Goal: Transaction & Acquisition: Purchase product/service

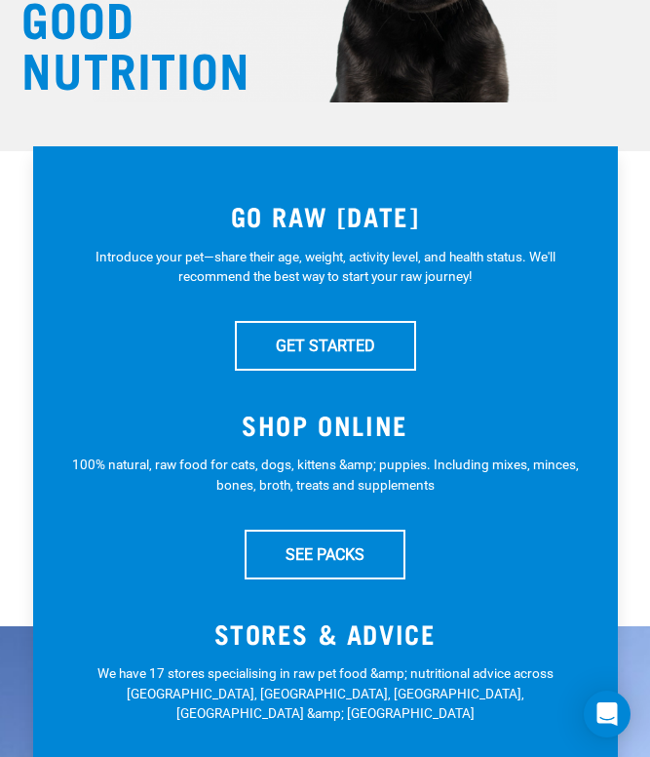
scroll to position [240, 0]
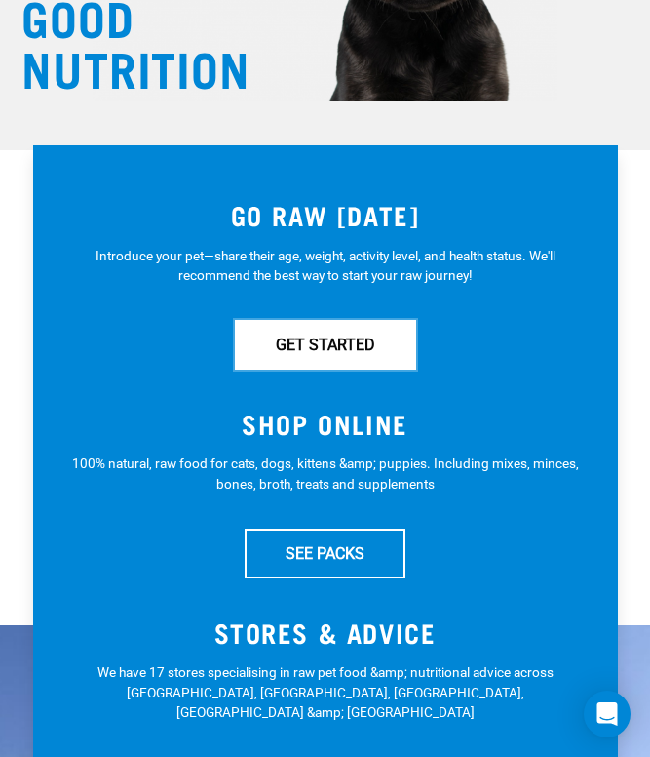
click at [364, 341] on link "GET STARTED" at bounding box center [325, 344] width 181 height 49
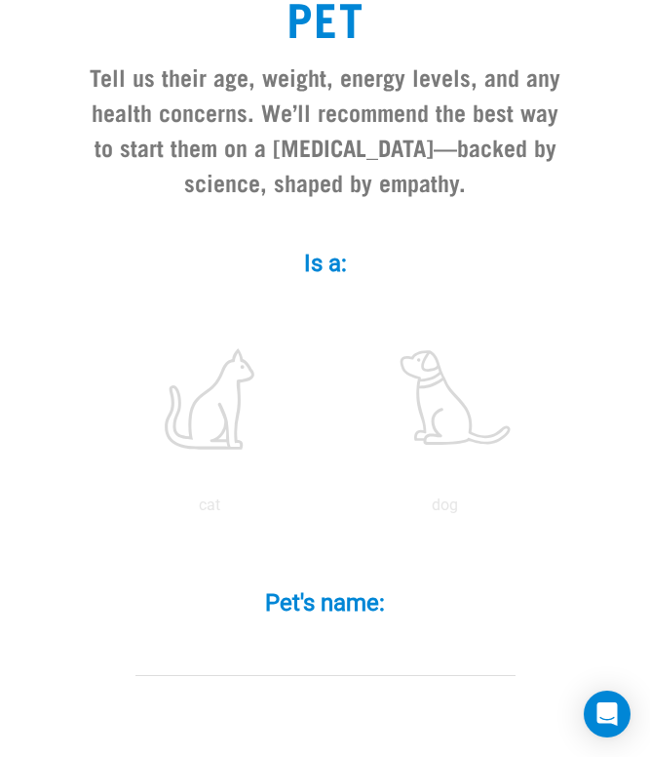
scroll to position [339, 0]
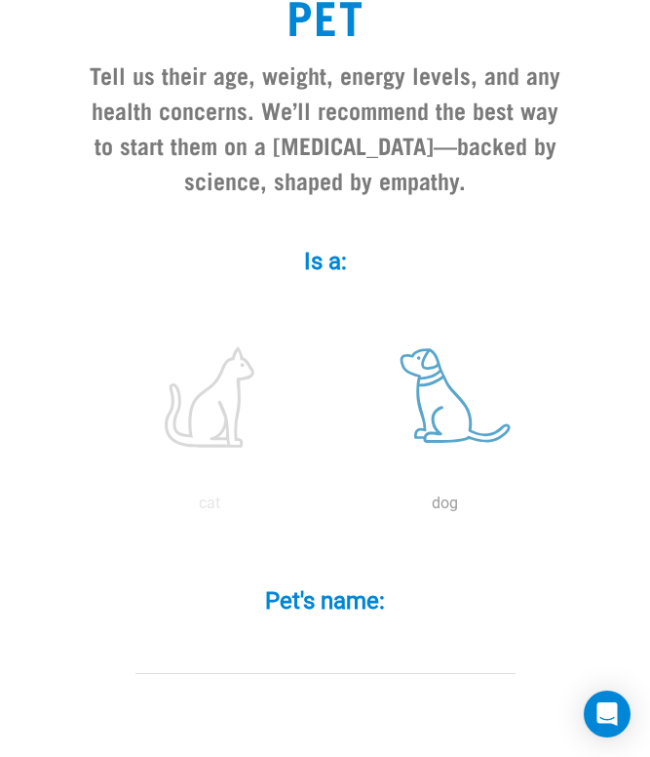
click at [425, 400] on label at bounding box center [446, 397] width 228 height 166
click at [328, 508] on input "radio" at bounding box center [328, 508] width 0 height 0
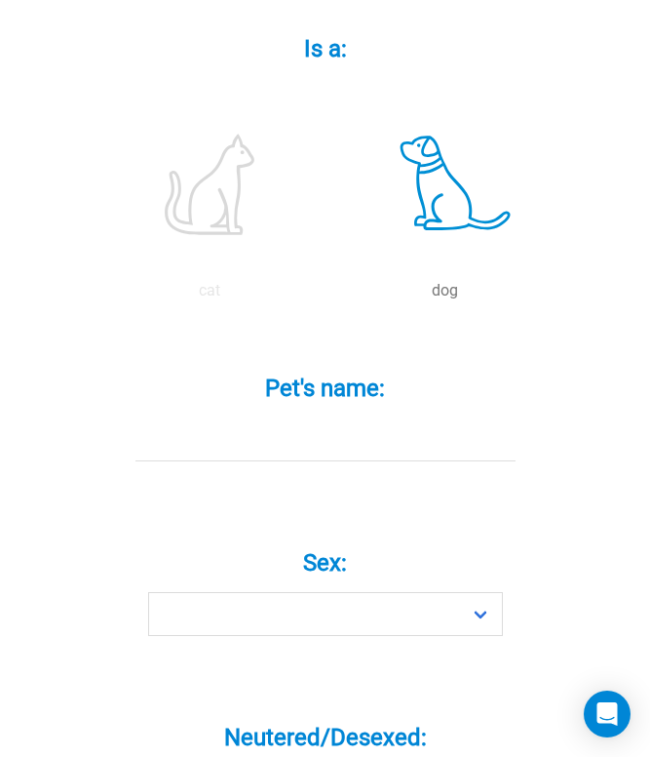
scroll to position [553, 0]
click at [351, 450] on input "Pet's name: *" at bounding box center [326, 438] width 380 height 44
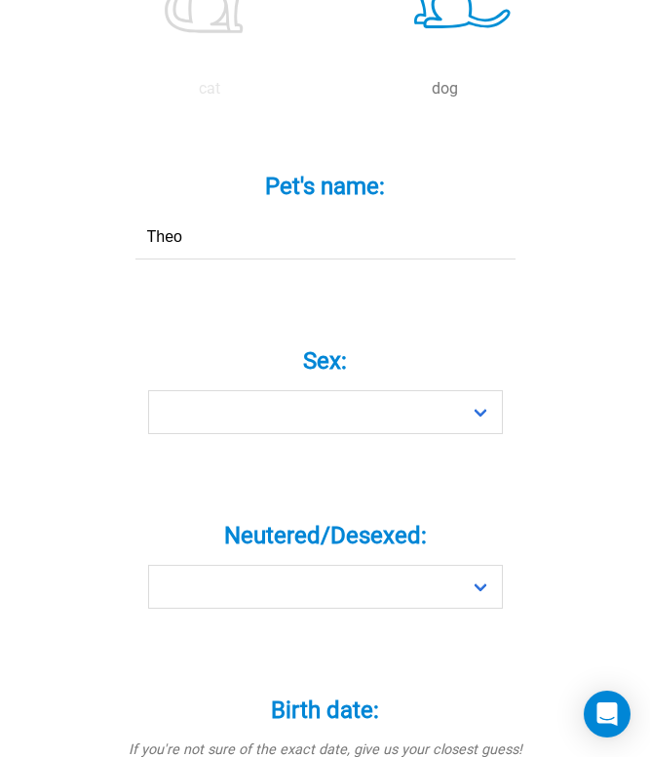
scroll to position [756, 0]
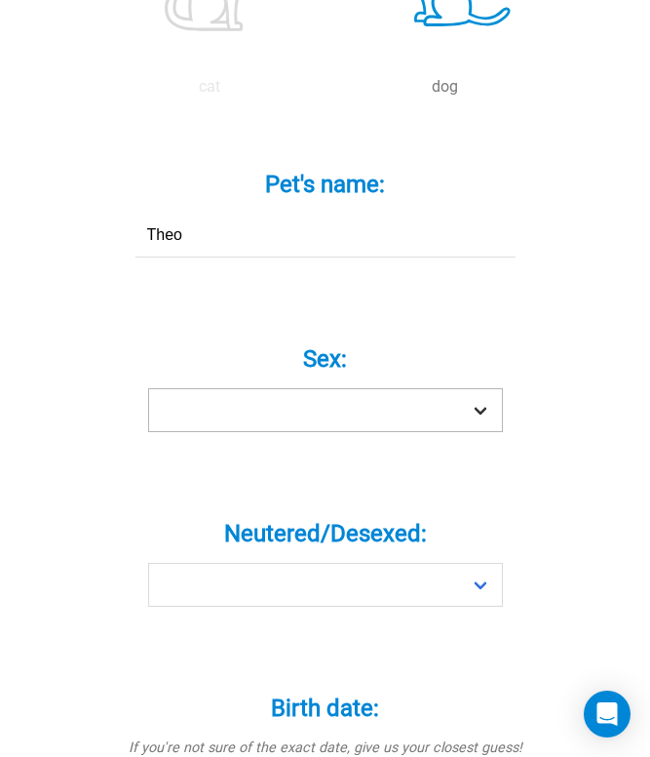
type input "Theo"
click at [338, 412] on select "Boy Girl" at bounding box center [325, 410] width 355 height 44
select select "boy"
click at [148, 388] on select "Boy Girl" at bounding box center [325, 410] width 355 height 44
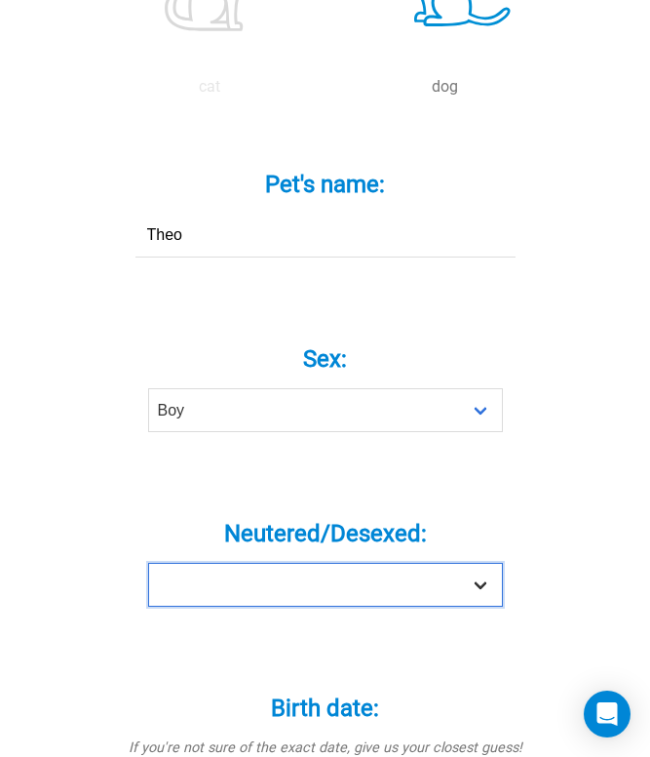
click at [300, 586] on select "Yes No" at bounding box center [325, 585] width 355 height 44
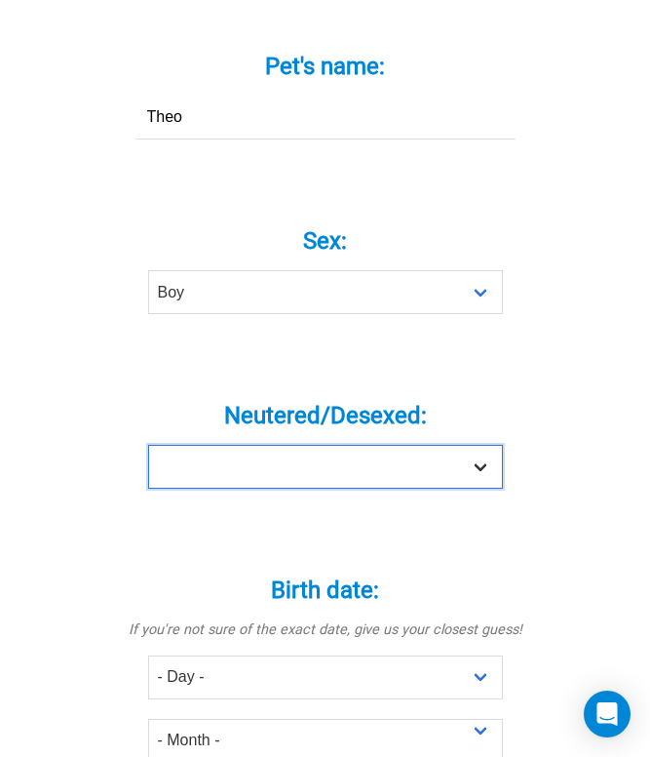
scroll to position [875, 0]
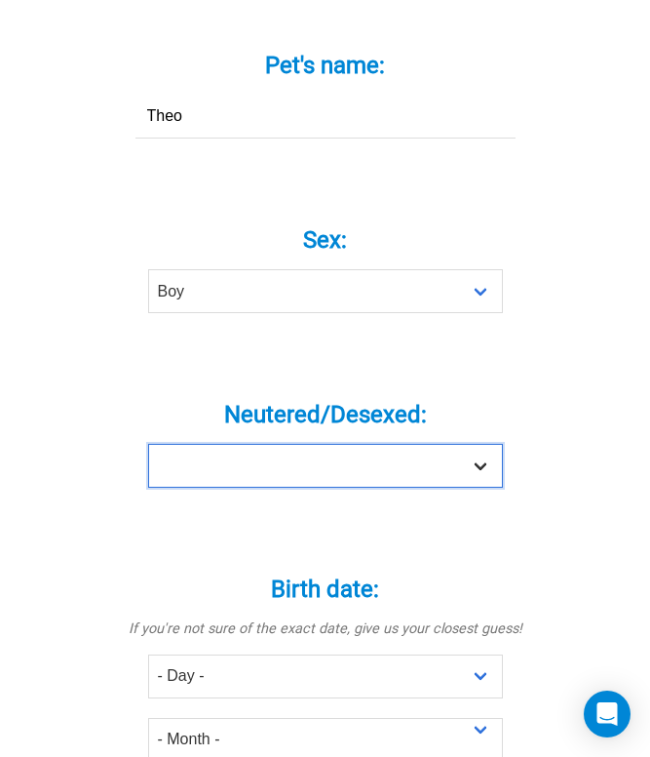
click at [263, 476] on select "Yes No" at bounding box center [325, 466] width 355 height 44
select select "no"
click at [148, 444] on select "Yes No" at bounding box center [325, 466] width 355 height 44
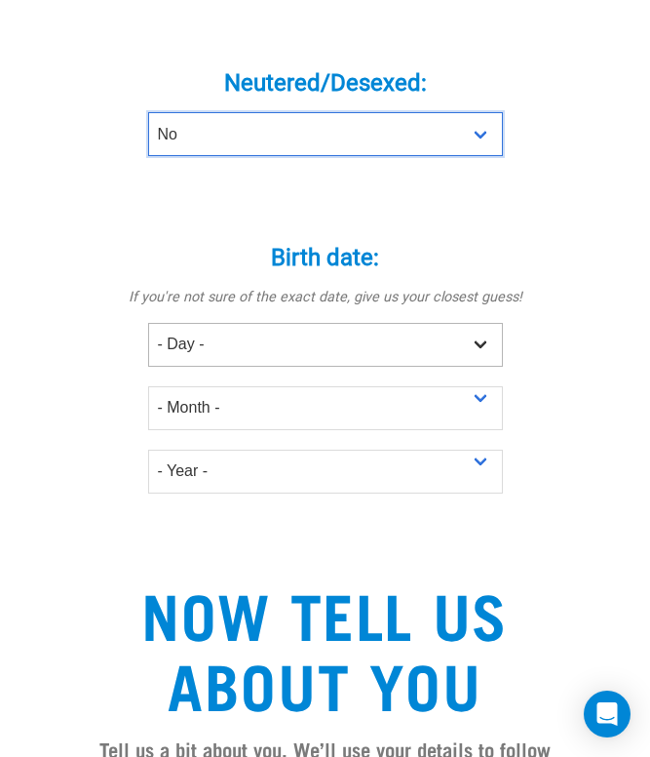
scroll to position [1209, 0]
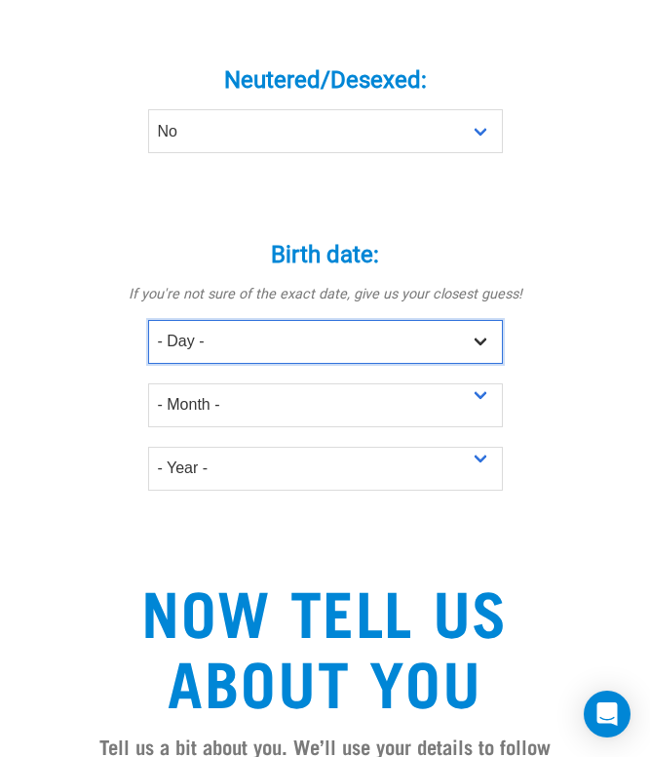
click at [233, 336] on select "- Day - 1 2 3 4 5 6 7 8 9 10 11 12 13 14 15 16 17 18 19 20 21 22 23 24 25 26 27" at bounding box center [325, 342] width 355 height 44
select select "18"
click at [148, 320] on select "- Day - 1 2 3 4 5 6 7 8 9 10 11 12 13 14 15 16 17 18 19 20 21 22 23 24 25 26 27" at bounding box center [325, 342] width 355 height 44
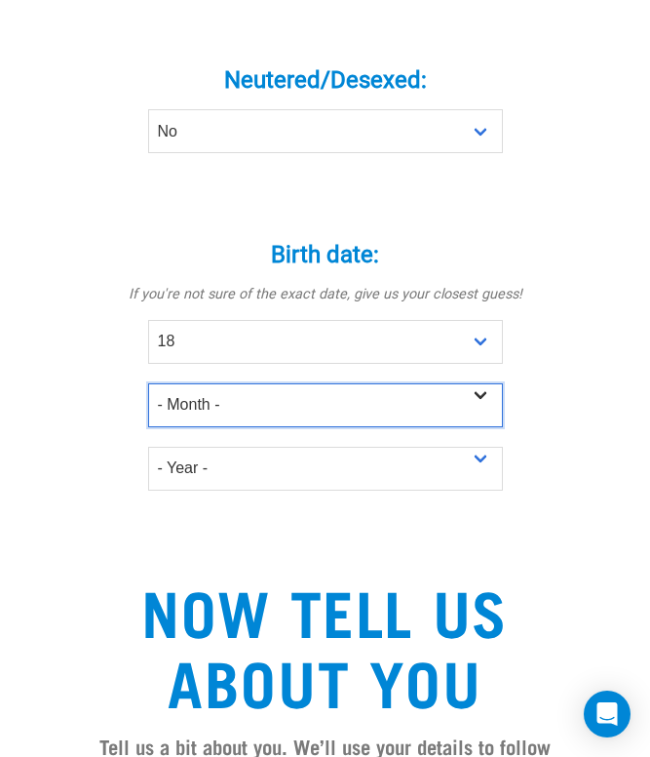
click at [198, 419] on select "- Month - January February March April May June July August September October N…" at bounding box center [325, 405] width 355 height 44
select select "June"
click at [148, 383] on select "- Month - January February March April May June July August September October N…" at bounding box center [325, 405] width 355 height 44
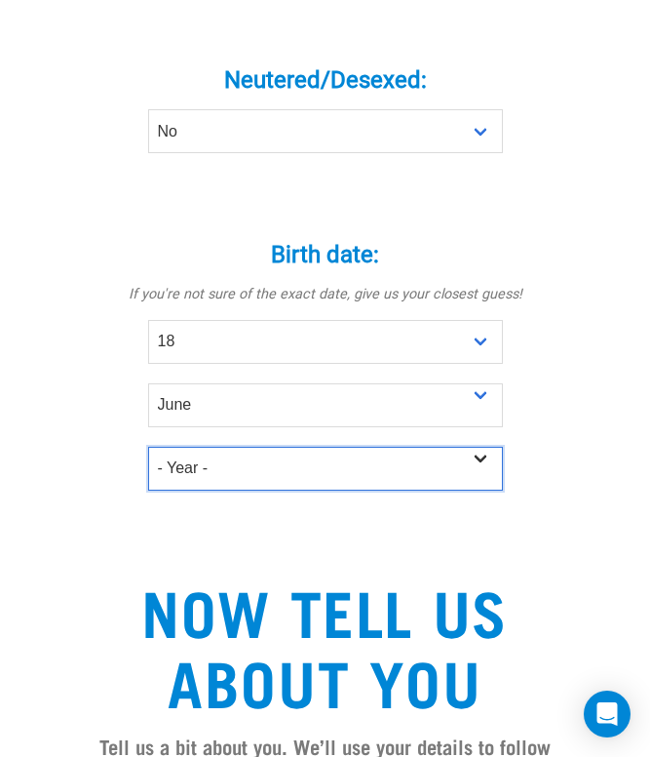
click at [218, 469] on select "- Year - 2025 2024 2023 2022 2021 2020 2019 2018 2017 2016 2015 2014 2013 2012" at bounding box center [325, 469] width 355 height 44
select select "2025"
click at [148, 447] on select "- Year - 2025 2024 2023 2022 2021 2020 2019 2018 2017 2016 2015 2014 2013 2012" at bounding box center [325, 469] width 355 height 44
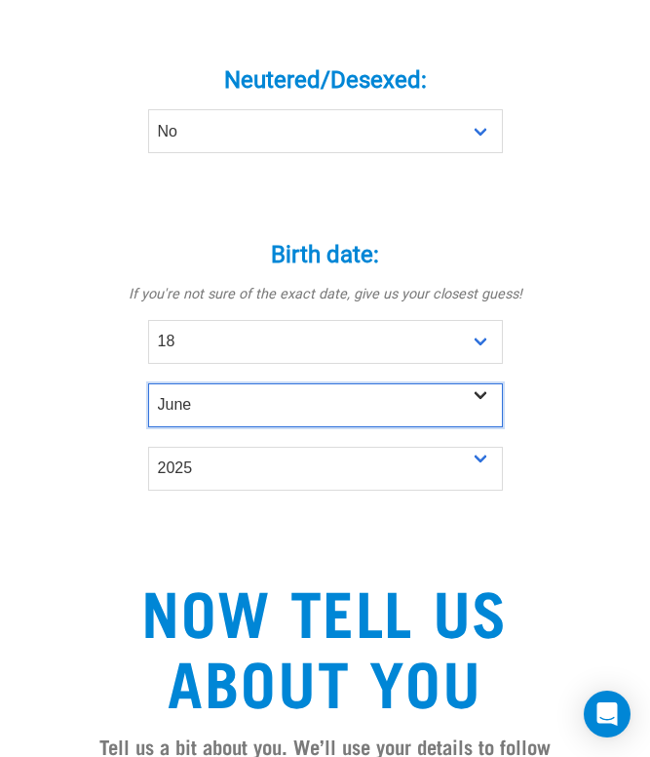
click at [259, 404] on select "- Month - January February March April May June July August September October N…" at bounding box center [325, 405] width 355 height 44
select select "March"
click at [148, 383] on select "- Month - January February March April May June July August September October N…" at bounding box center [325, 405] width 355 height 44
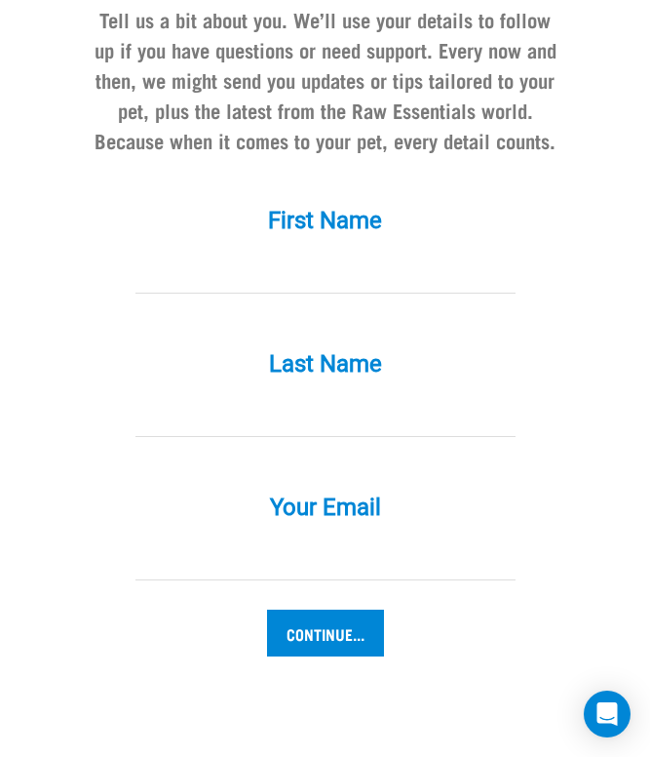
scroll to position [1939, 0]
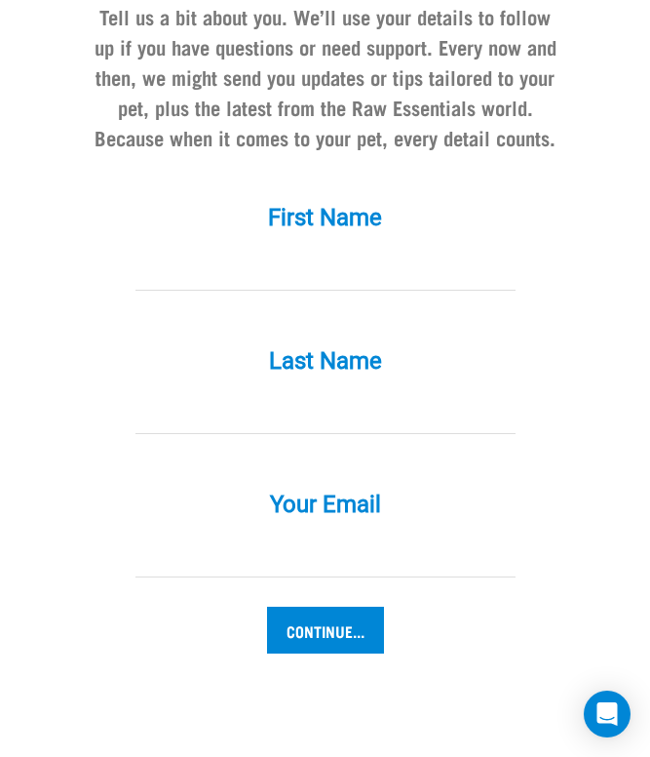
click at [299, 280] on input "First Name *" at bounding box center [326, 269] width 380 height 44
type input "gaby"
type input "Horn"
click at [297, 559] on input "Your Email *" at bounding box center [326, 555] width 380 height 44
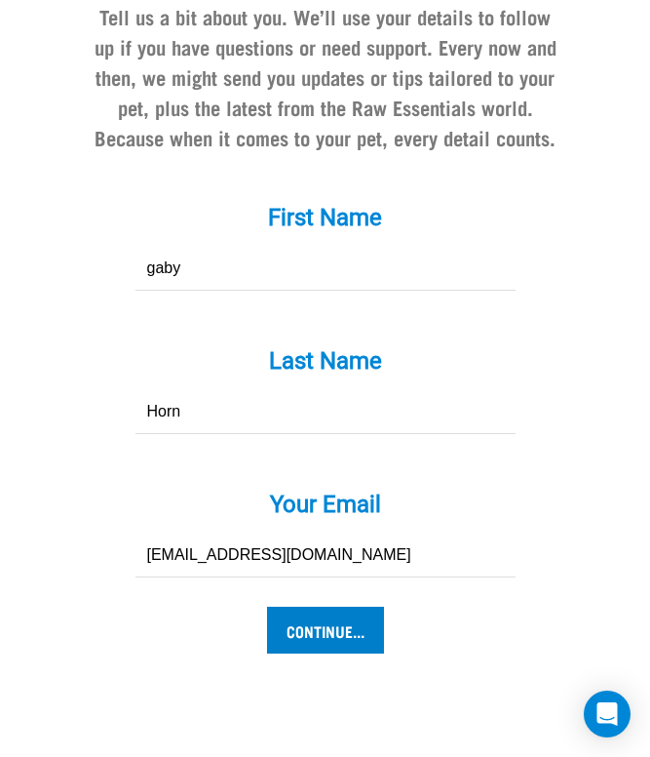
type input "gabs.other22@gmail.com"
click at [341, 618] on input "Continue..." at bounding box center [325, 630] width 117 height 47
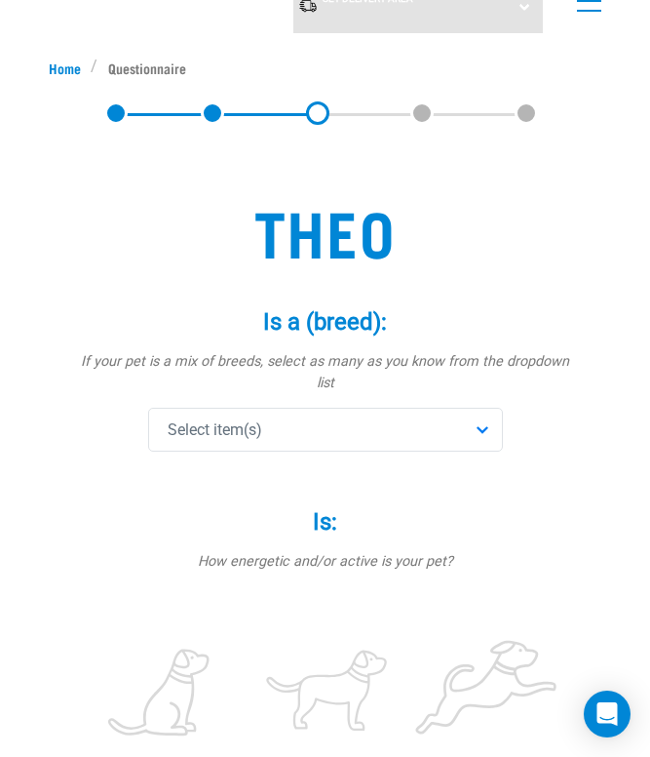
scroll to position [86, 0]
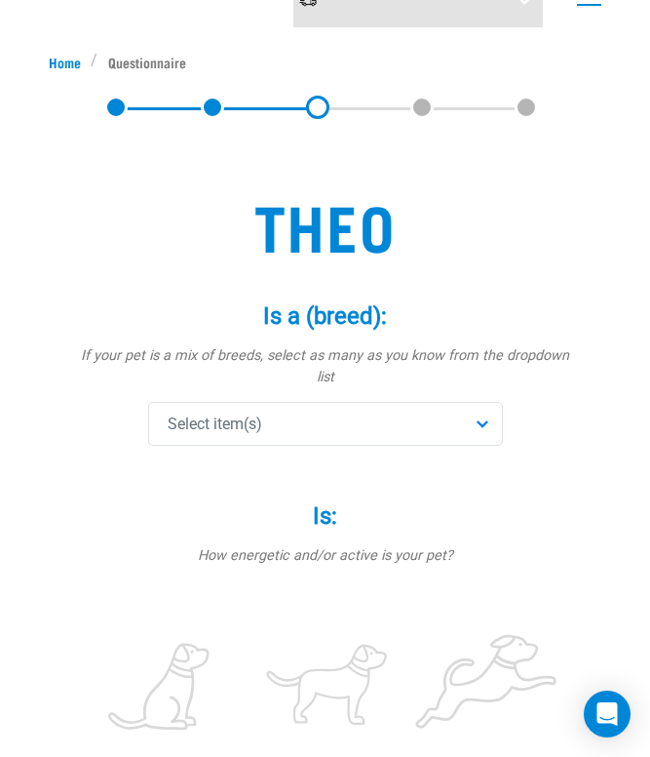
click at [265, 402] on div "Select item(s)" at bounding box center [325, 424] width 355 height 44
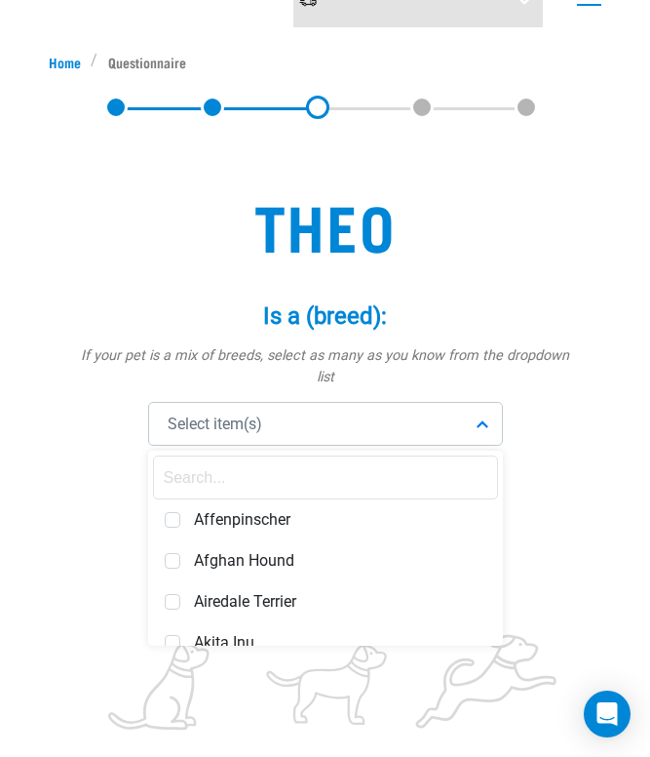
click at [246, 455] on input "text" at bounding box center [325, 477] width 345 height 44
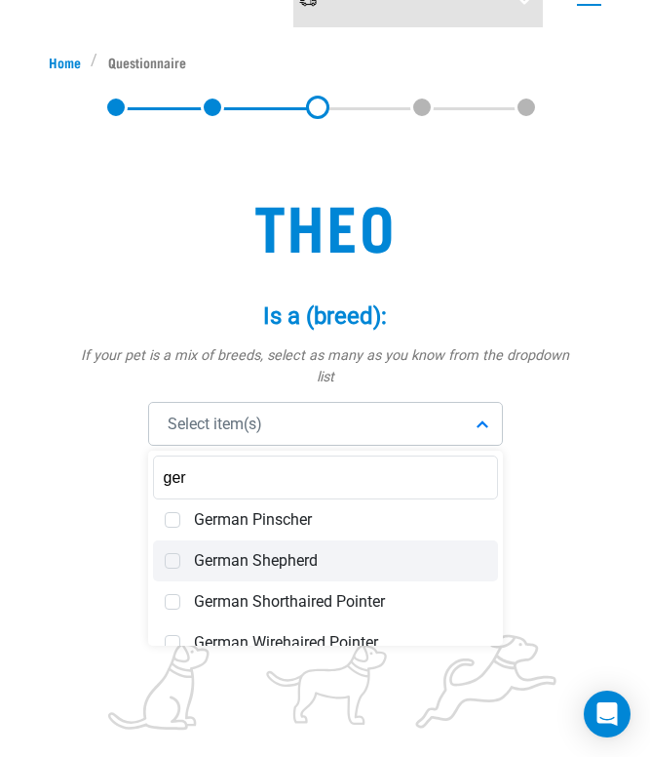
type input "ger"
click at [177, 553] on span at bounding box center [173, 561] width 16 height 16
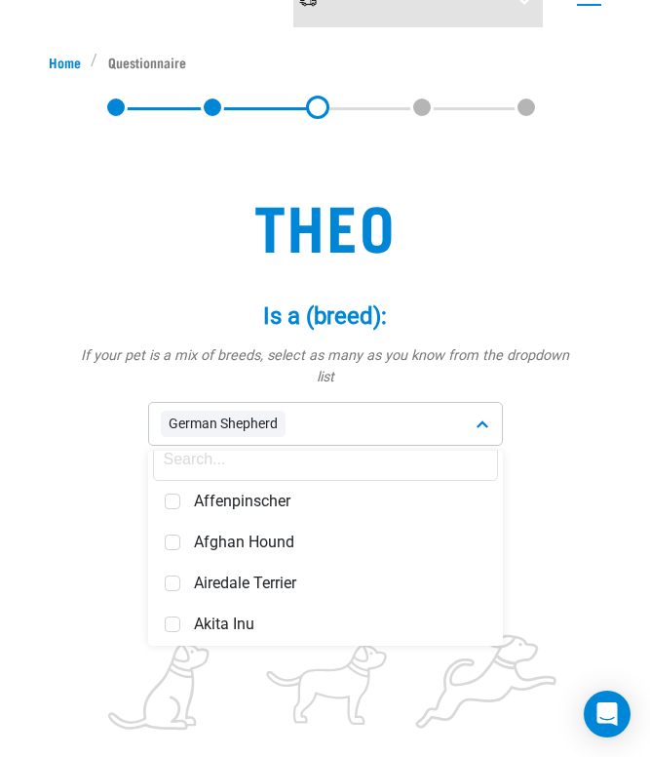
scroll to position [20, 0]
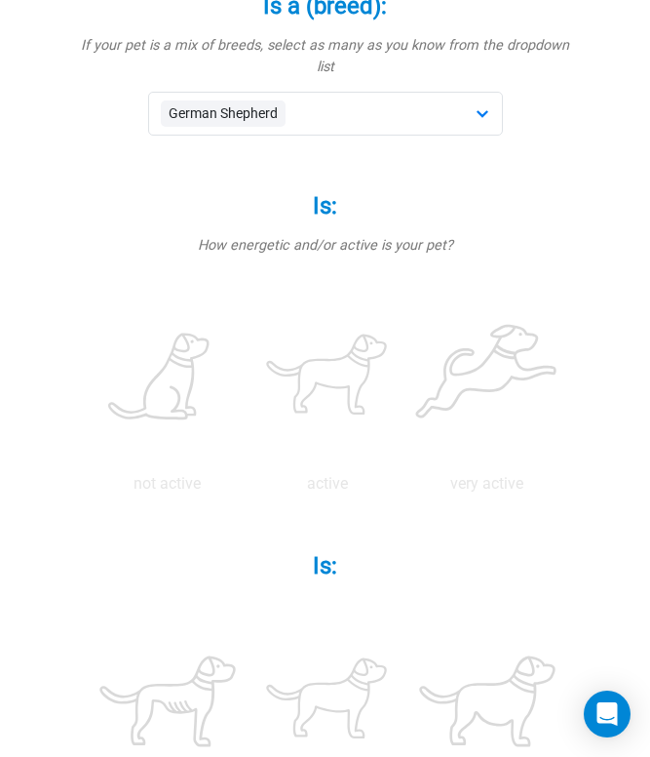
scroll to position [397, 0]
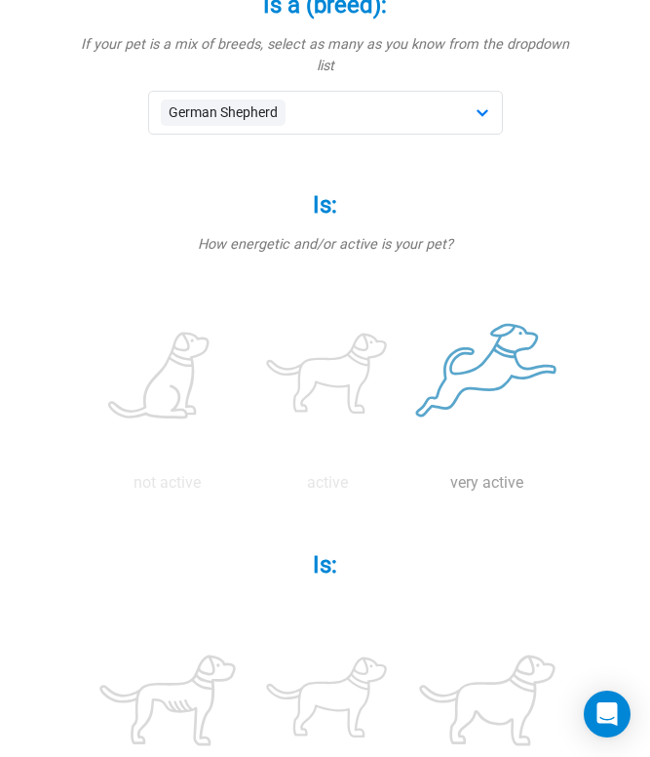
click at [491, 368] on label at bounding box center [488, 377] width 152 height 166
click at [408, 488] on input "radio" at bounding box center [408, 488] width 0 height 0
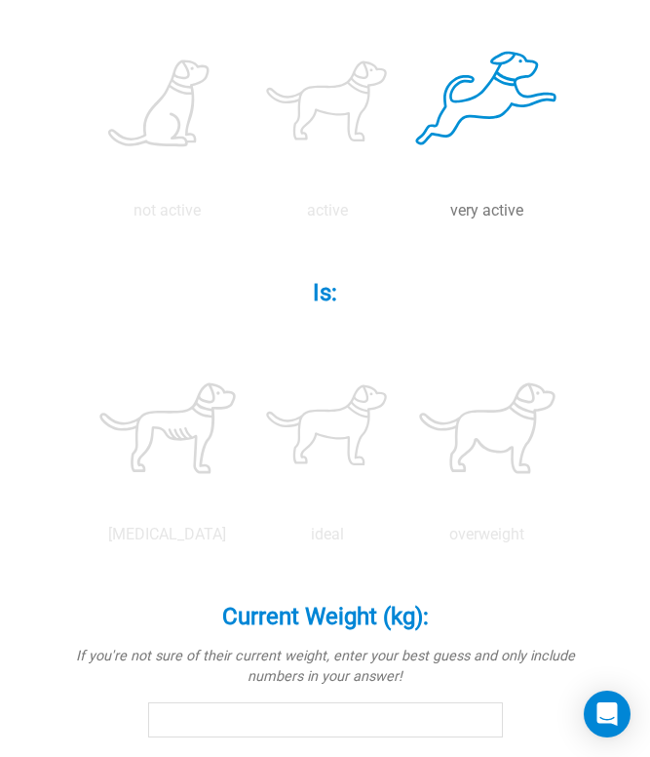
scroll to position [677, 0]
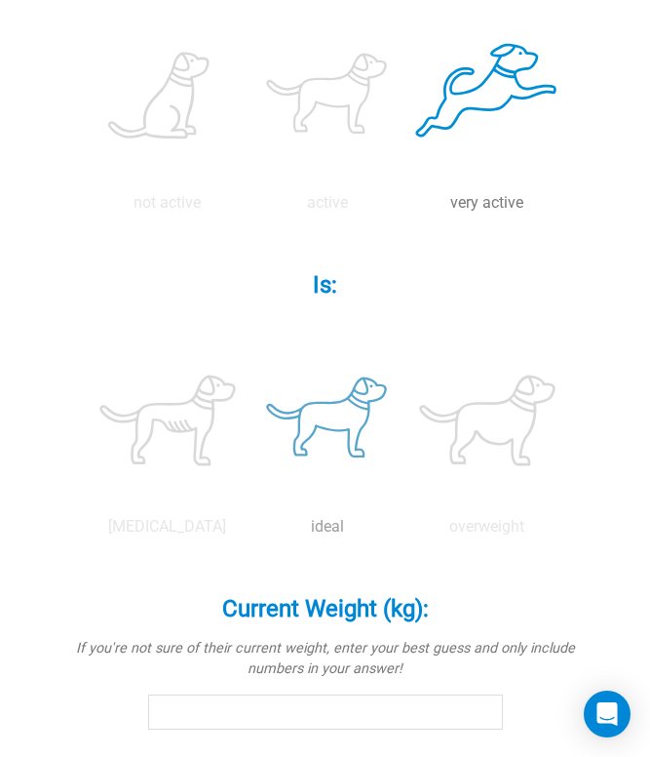
click at [342, 399] on label at bounding box center [328, 420] width 152 height 166
click at [248, 531] on input "radio" at bounding box center [248, 531] width 0 height 0
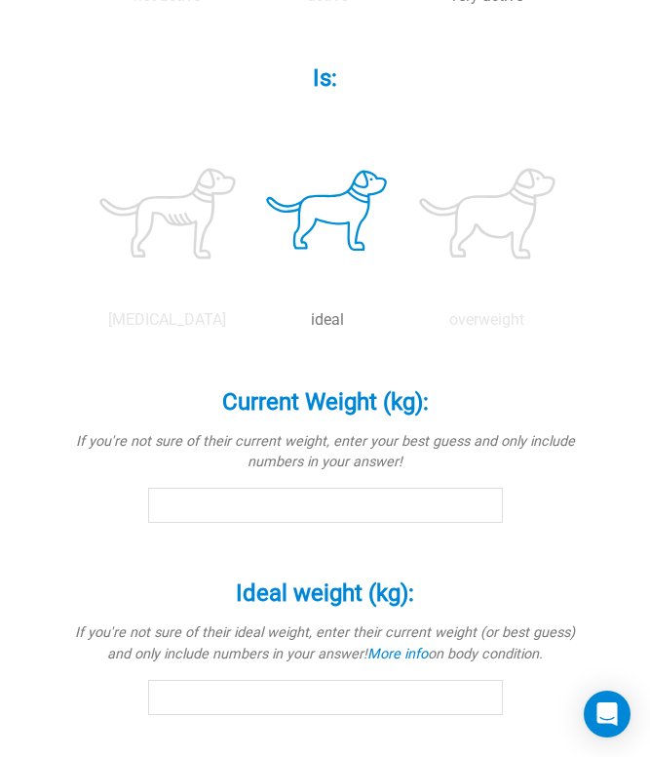
scroll to position [1003, 0]
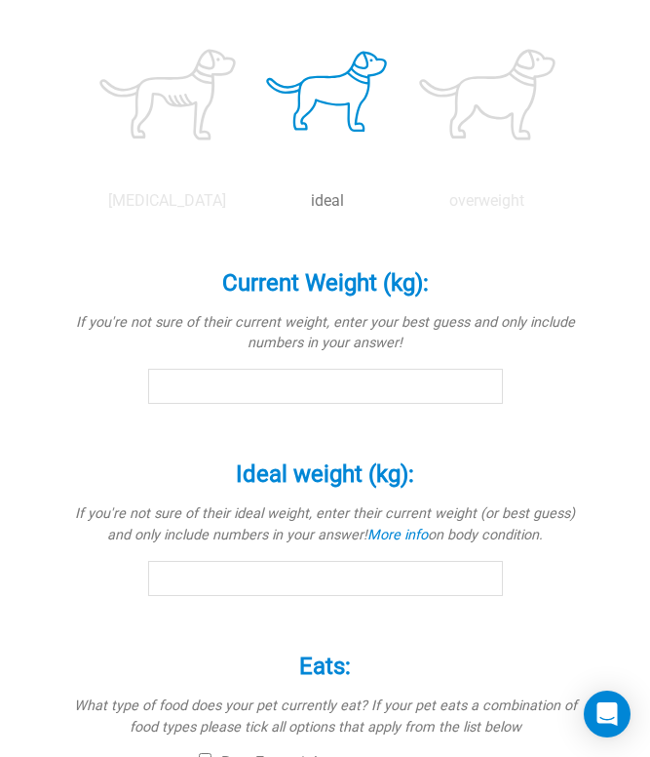
click at [330, 374] on input "Current Weight (kg): *" at bounding box center [325, 386] width 355 height 35
drag, startPoint x: 275, startPoint y: 369, endPoint x: 34, endPoint y: 361, distance: 241.0
click at [34, 361] on div "Theo Is a (breed): * If your pet is a mix of breeds, select as many as you know…" at bounding box center [325, 105] width 585 height 1900
type input "1"
type input "7"
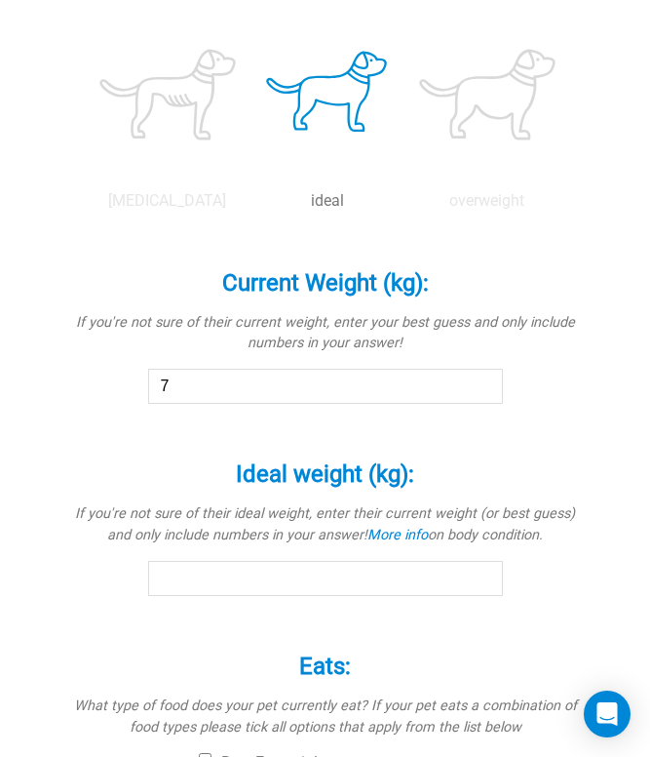
click at [188, 561] on input "Ideal weight (kg): *" at bounding box center [325, 578] width 355 height 35
type input "-2"
drag, startPoint x: 240, startPoint y: 557, endPoint x: 92, endPoint y: 545, distance: 148.7
click at [92, 545] on div "Ideal weight (kg): * If you're not sure of their ideal weight, enter their curr…" at bounding box center [325, 514] width 507 height 163
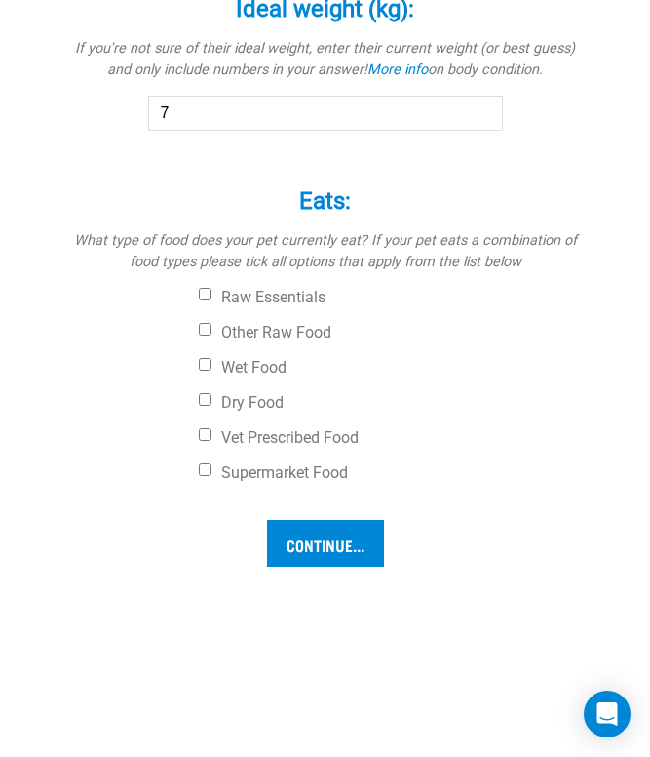
scroll to position [1469, 0]
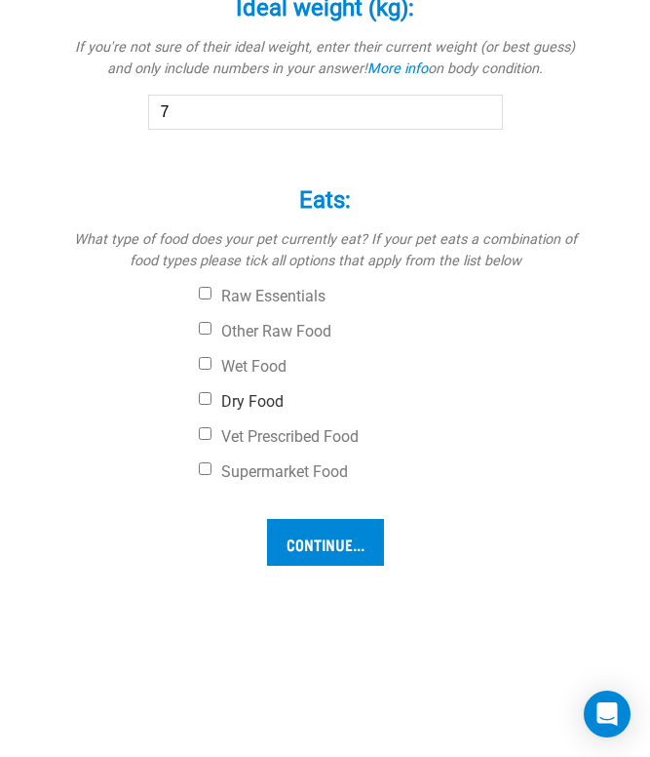
type input "7"
click at [255, 392] on label "Dry Food" at bounding box center [389, 402] width 380 height 20
click at [212, 392] on input "Dry Food" at bounding box center [205, 398] width 13 height 13
checkbox input "true"
click at [258, 357] on label "Wet Food" at bounding box center [389, 367] width 380 height 20
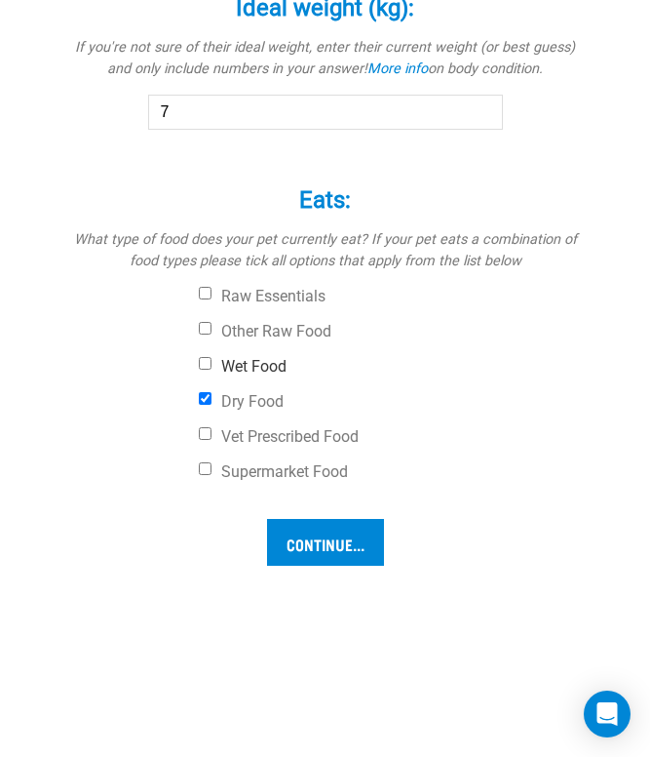
click at [212, 357] on input "Wet Food" at bounding box center [205, 363] width 13 height 13
checkbox input "true"
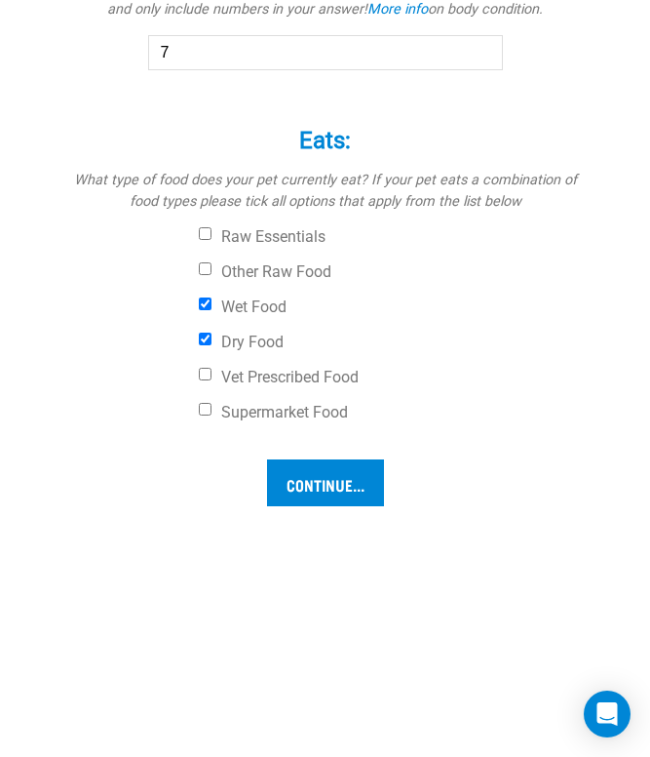
scroll to position [1530, 0]
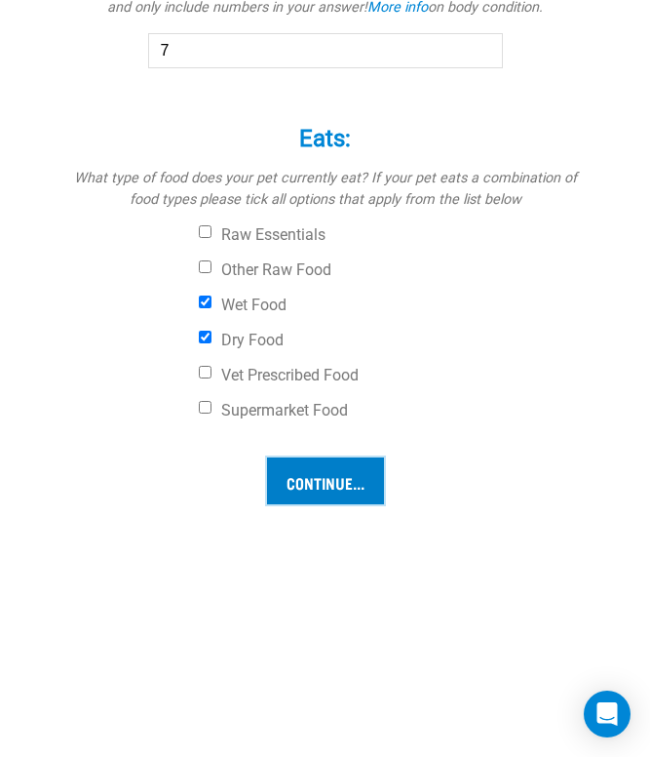
click at [305, 457] on input "Continue..." at bounding box center [325, 480] width 117 height 47
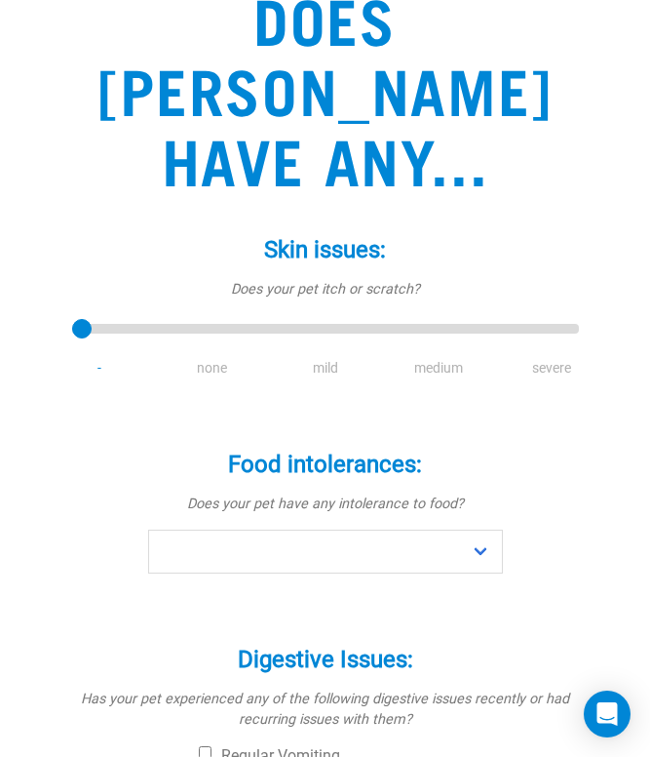
scroll to position [314, 0]
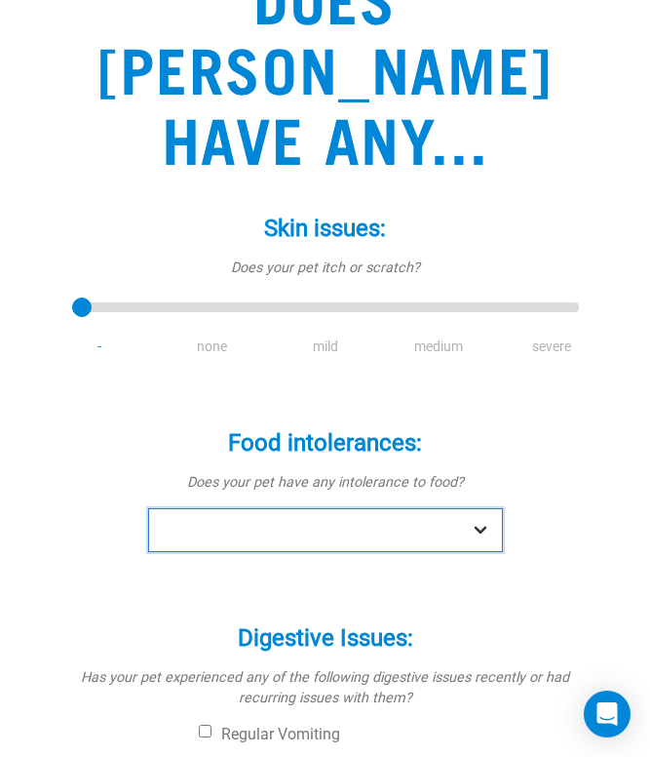
click at [356, 508] on select "No Yes" at bounding box center [325, 530] width 355 height 44
select select "no"
click at [148, 508] on select "No Yes" at bounding box center [325, 530] width 355 height 44
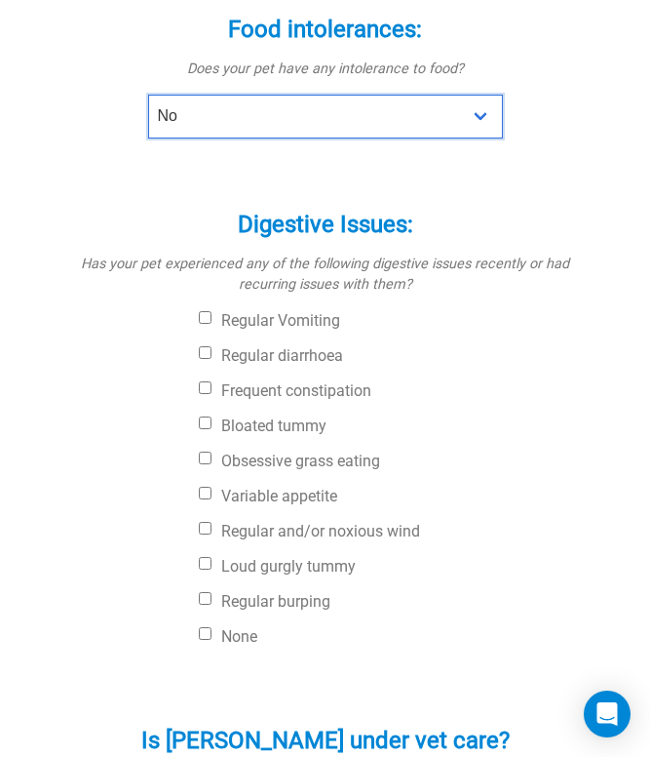
scroll to position [729, 0]
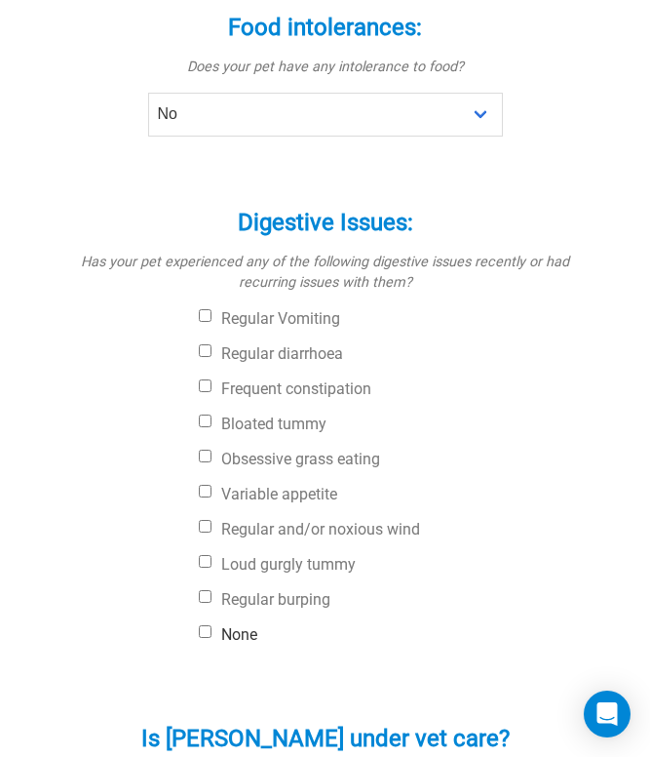
click at [239, 625] on label "None" at bounding box center [389, 635] width 380 height 20
click at [212, 625] on input "None" at bounding box center [205, 631] width 13 height 13
checkbox input "true"
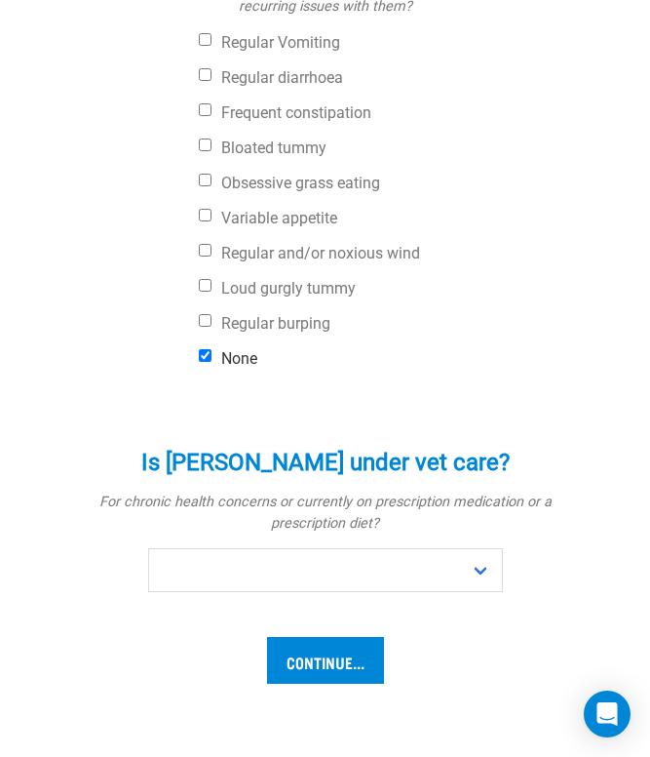
scroll to position [1017, 0]
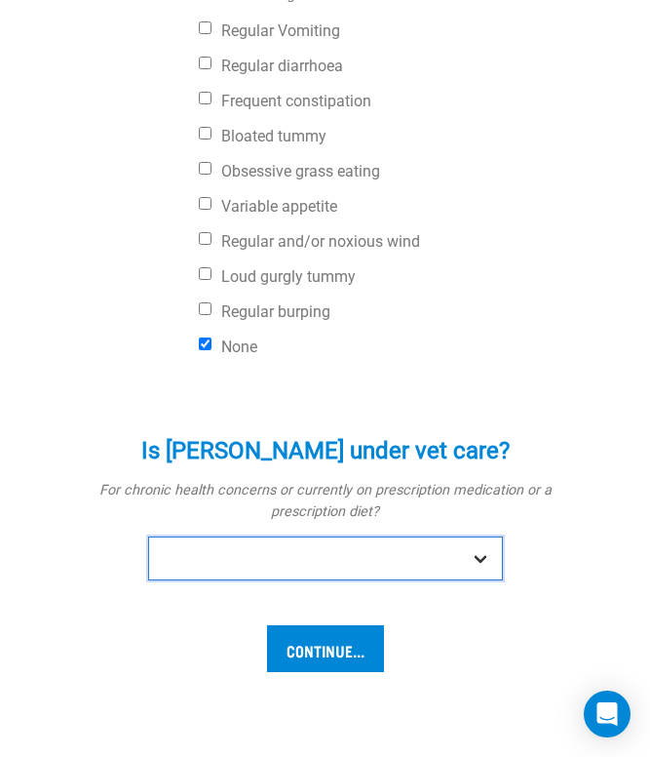
click at [275, 536] on select "No Yes" at bounding box center [325, 558] width 355 height 44
select select "no"
click at [148, 536] on select "No Yes" at bounding box center [325, 558] width 355 height 44
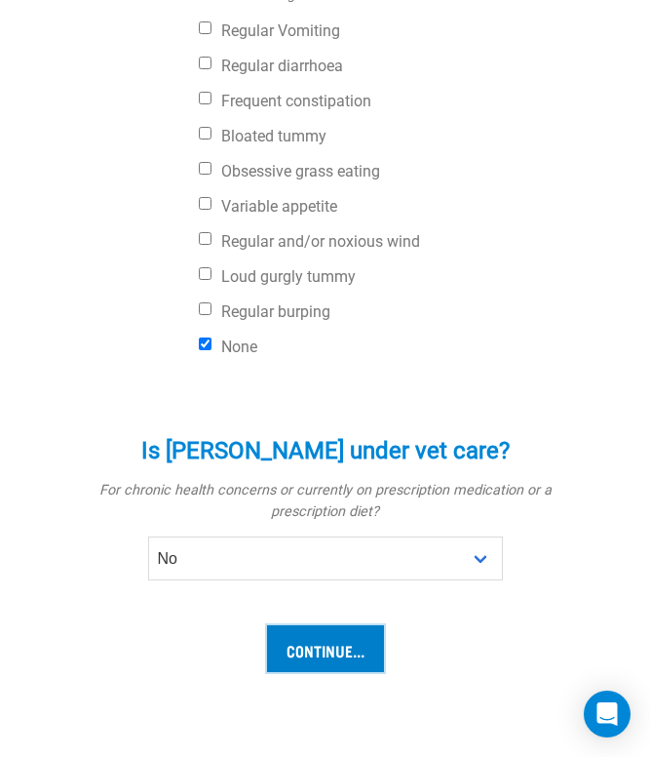
click at [292, 625] on input "Continue..." at bounding box center [325, 648] width 117 height 47
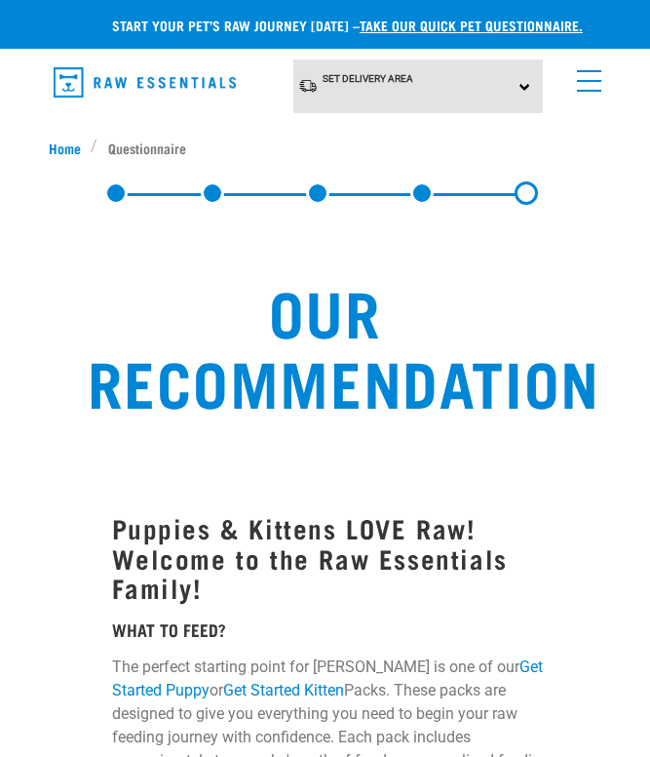
select select "19645"
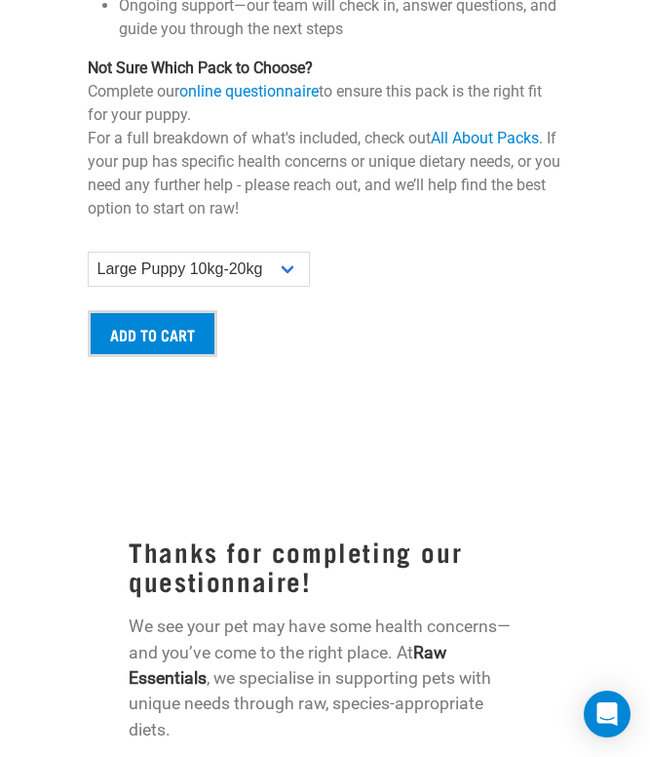
scroll to position [2759, 0]
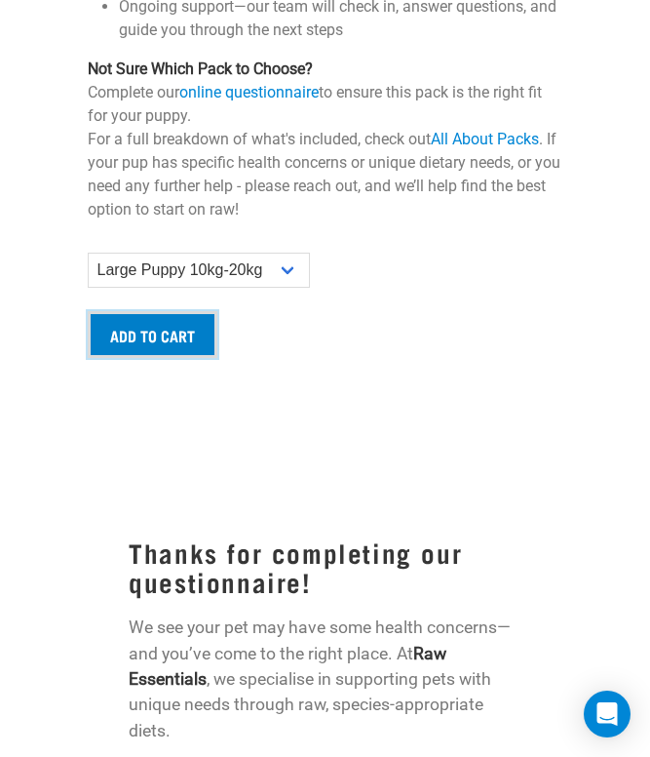
click at [154, 311] on input "Add to cart" at bounding box center [153, 334] width 130 height 47
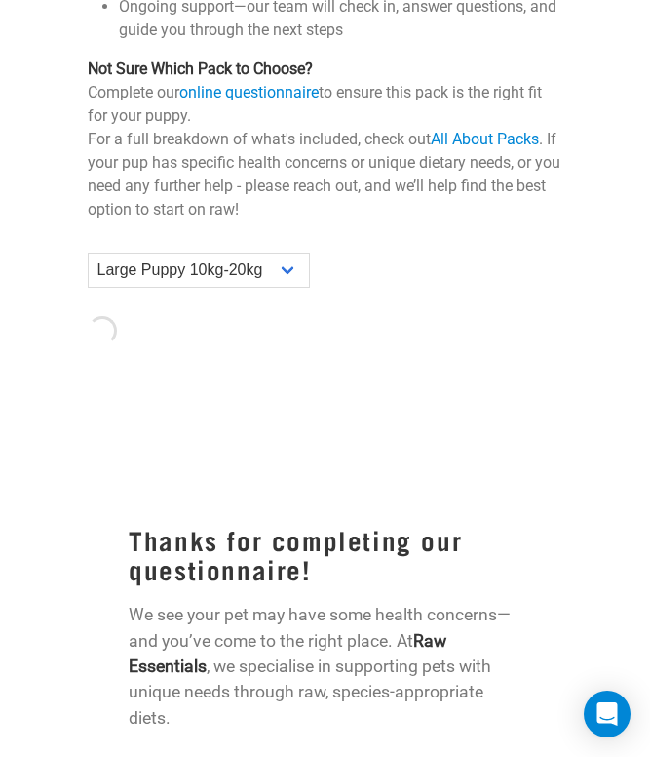
click at [244, 404] on div at bounding box center [325, 415] width 499 height 23
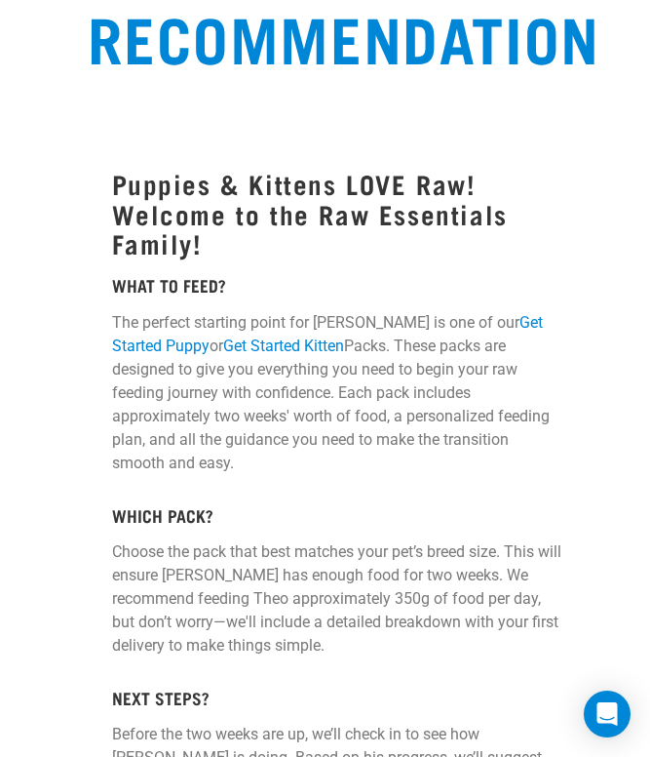
scroll to position [0, 0]
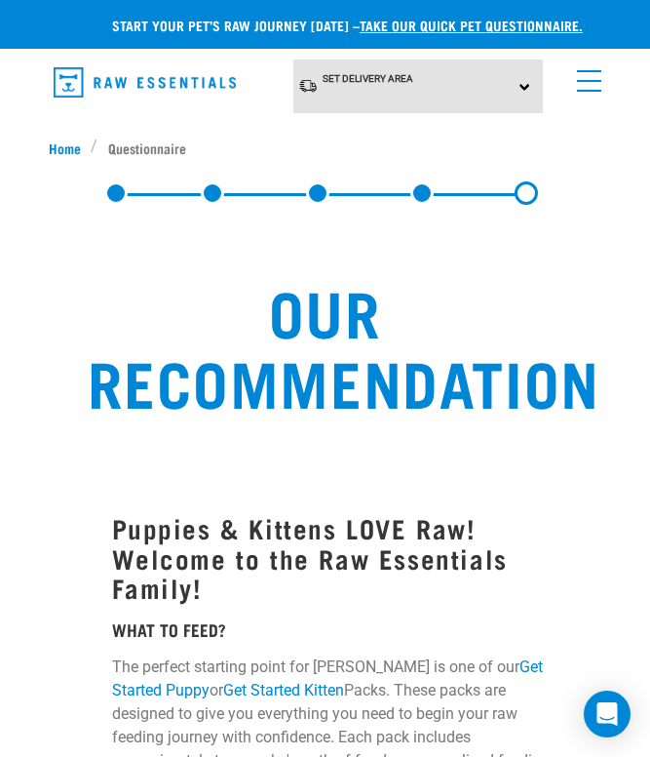
click at [587, 71] on span "menu" at bounding box center [589, 71] width 24 height 2
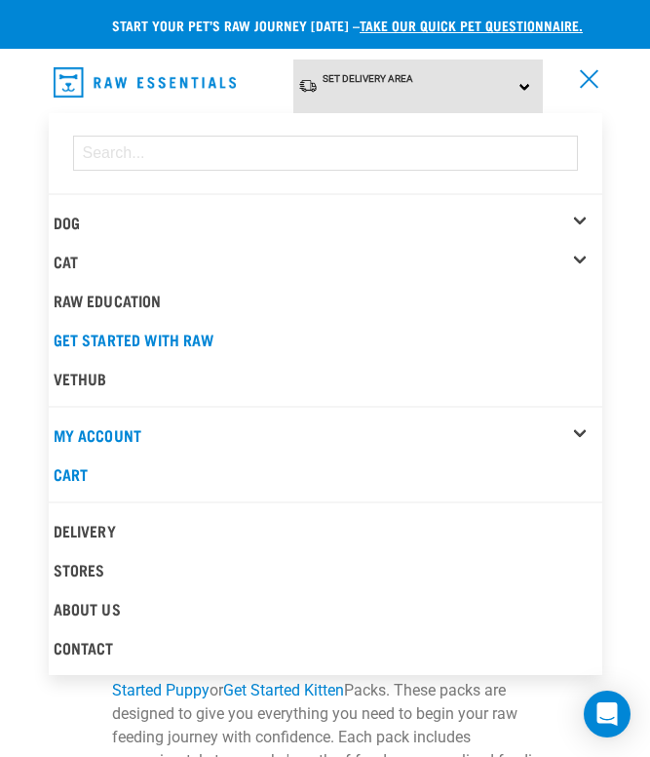
click at [577, 212] on div "Dog" at bounding box center [328, 222] width 549 height 39
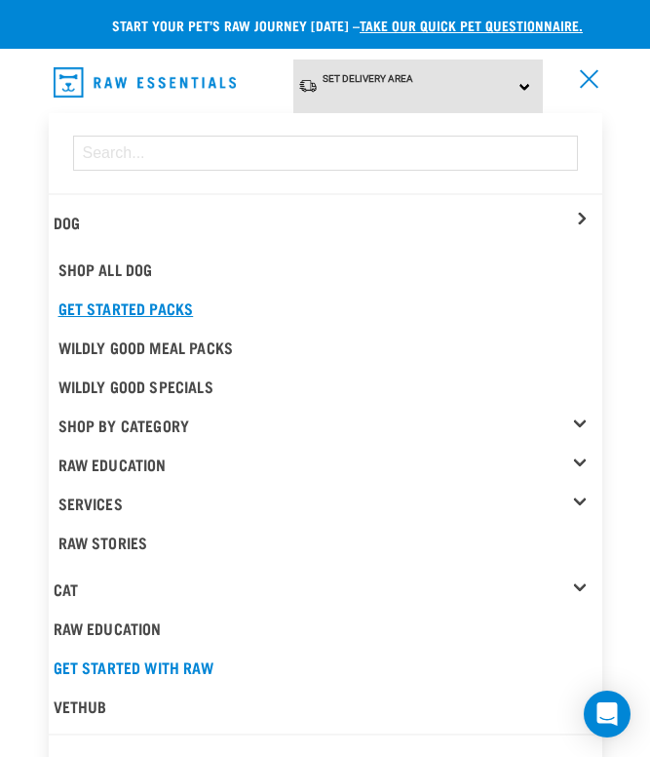
click at [473, 289] on link "Get Started Packs" at bounding box center [328, 308] width 549 height 39
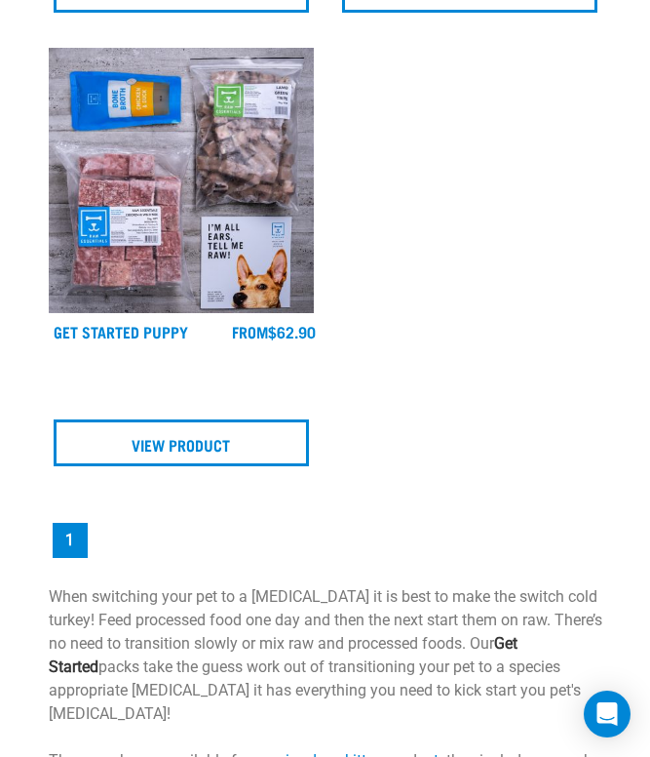
scroll to position [832, 0]
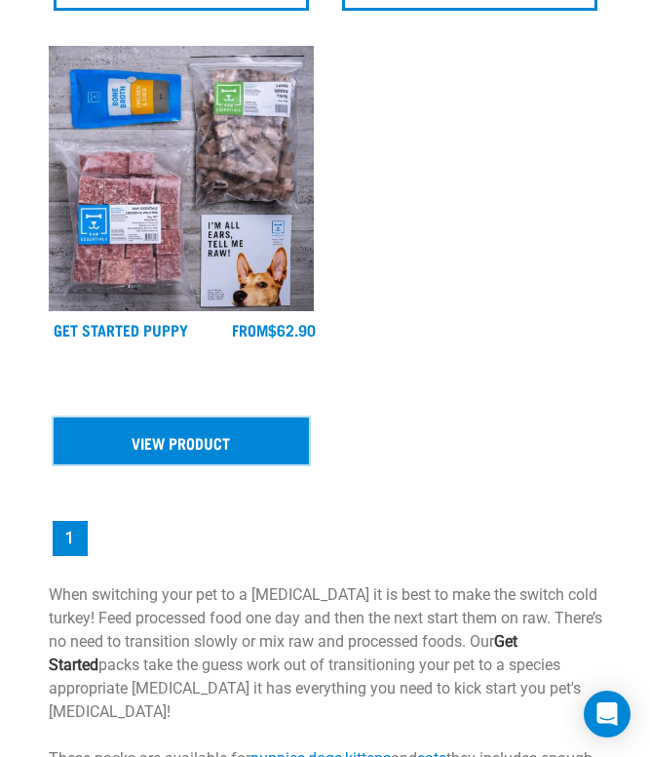
click at [235, 437] on link "View Product" at bounding box center [182, 440] width 256 height 47
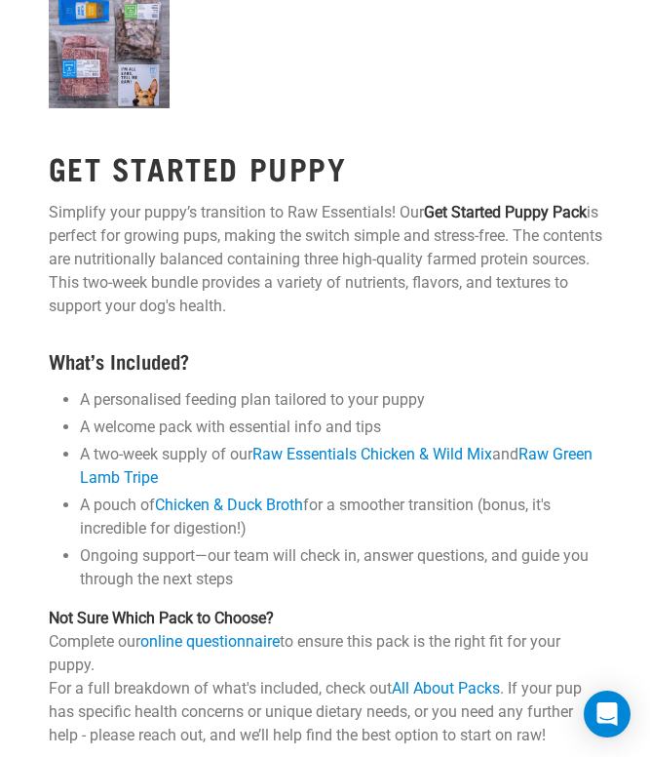
scroll to position [808, 0]
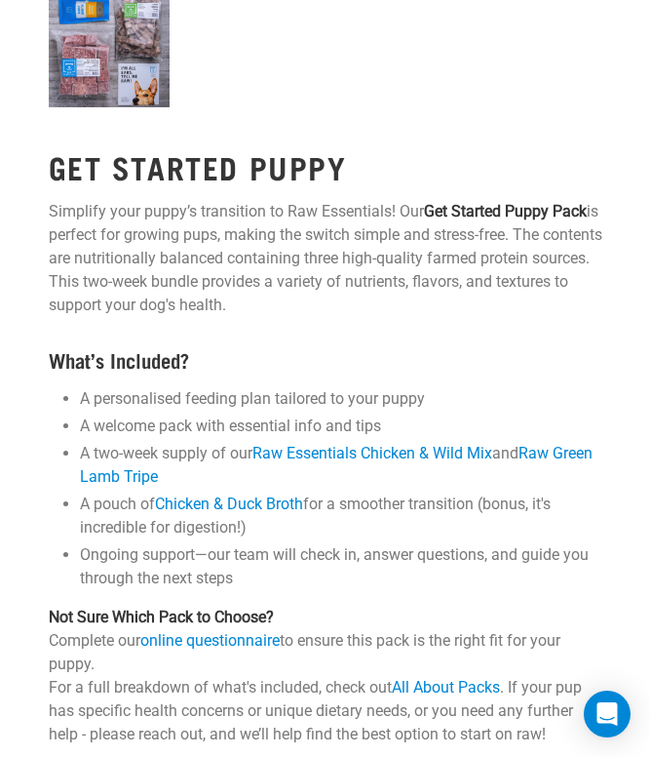
click at [235, 437] on li "A welcome pack with essential info and tips" at bounding box center [341, 425] width 523 height 23
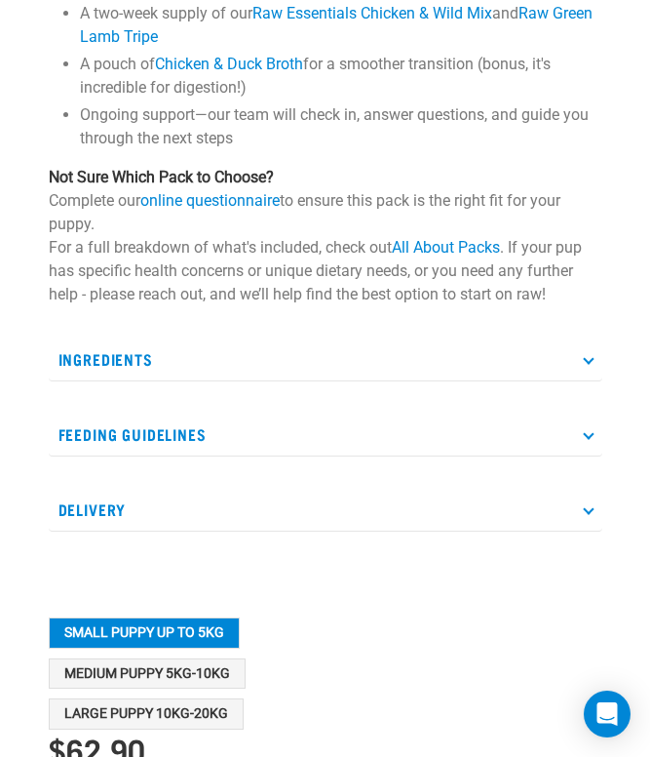
click at [226, 432] on p "Feeding Guidelines" at bounding box center [326, 435] width 554 height 44
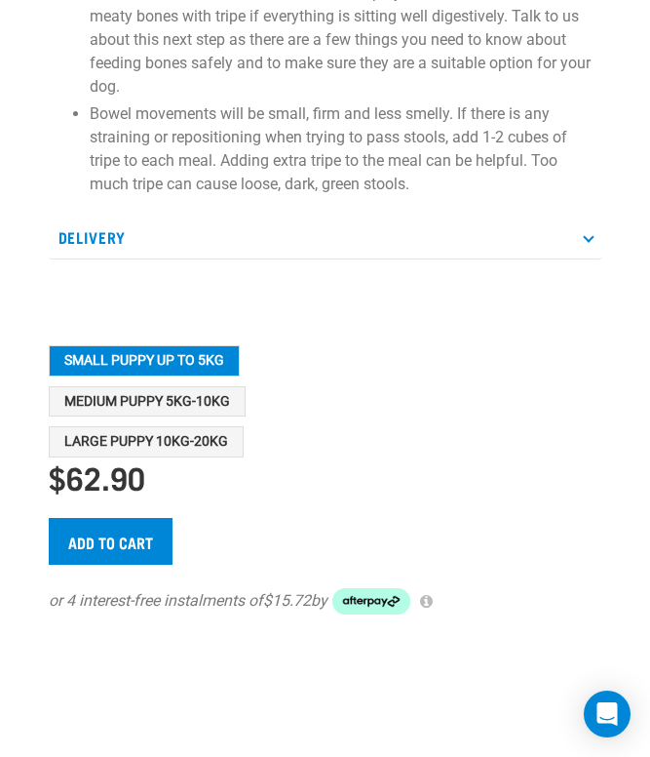
scroll to position [2092, 0]
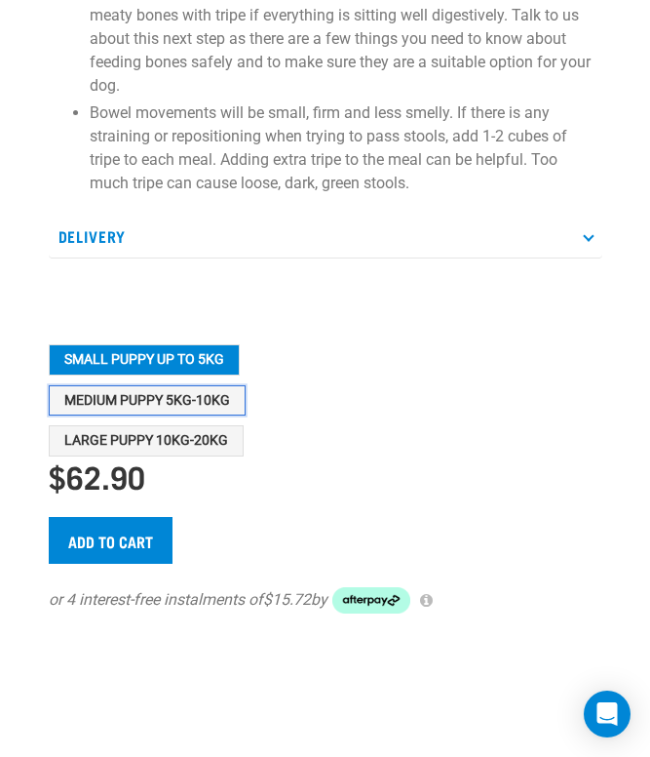
click at [194, 396] on button "Medium Puppy 5kg-10kg" at bounding box center [147, 400] width 197 height 31
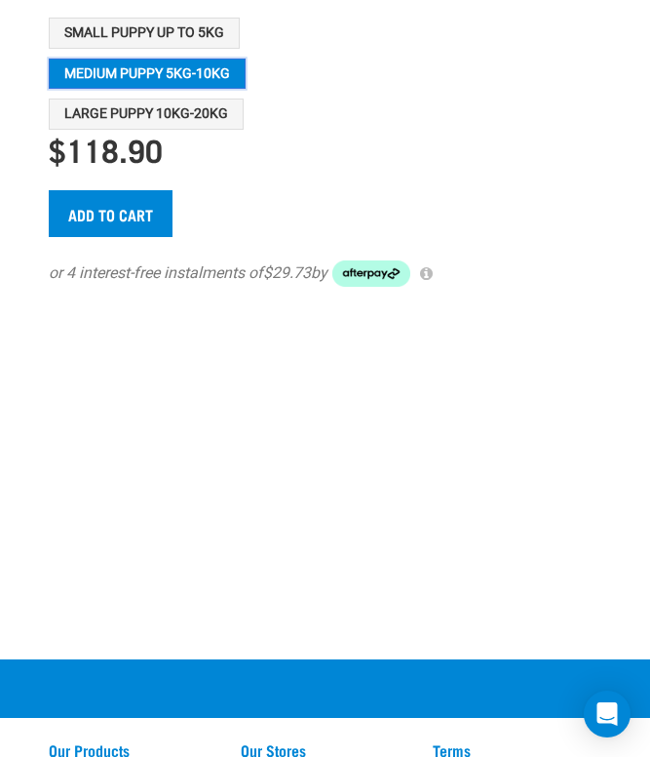
scroll to position [2257, 0]
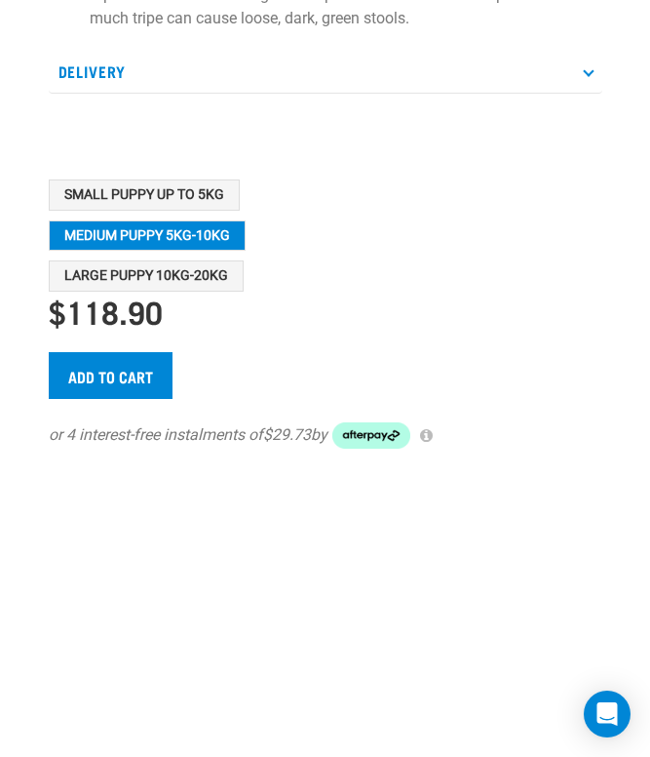
click at [318, 285] on div "Small Puppy up to 5kg Medium Puppy 5kg-10kg Large Puppy 10kg-20kg" at bounding box center [243, 235] width 388 height 112
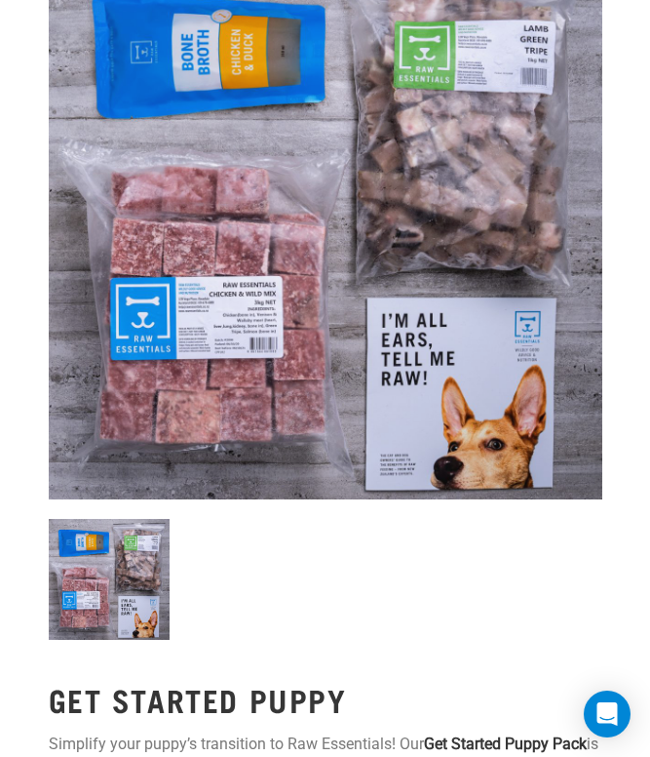
scroll to position [0, 0]
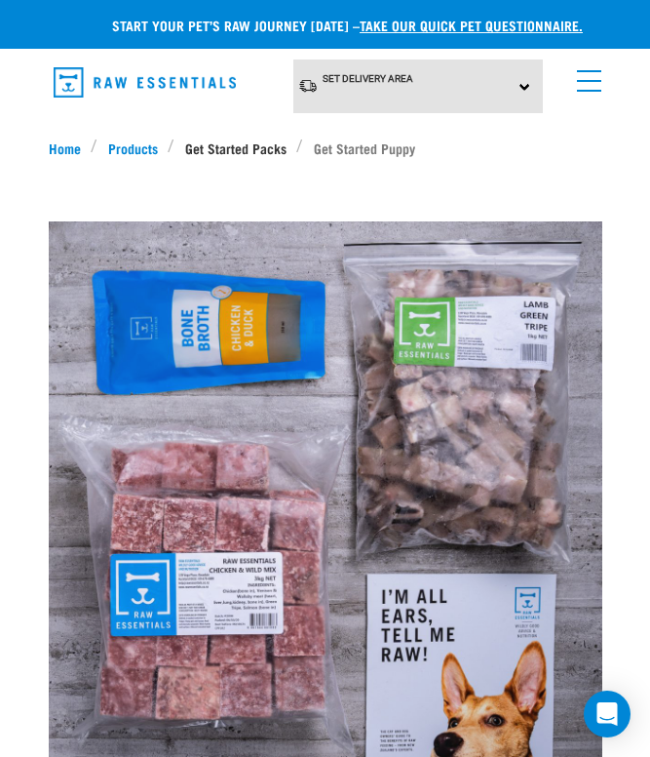
click at [212, 144] on link "Get Started Packs" at bounding box center [236, 148] width 122 height 20
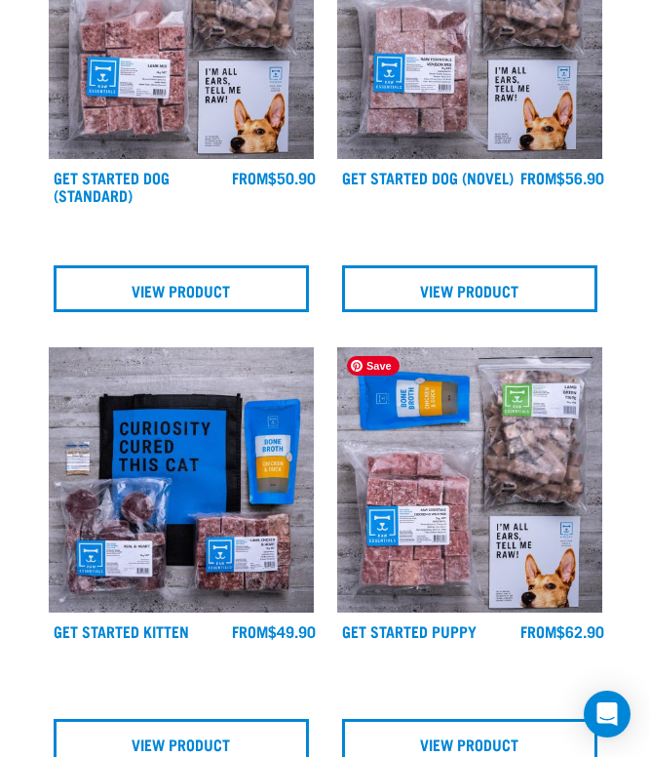
scroll to position [983, 0]
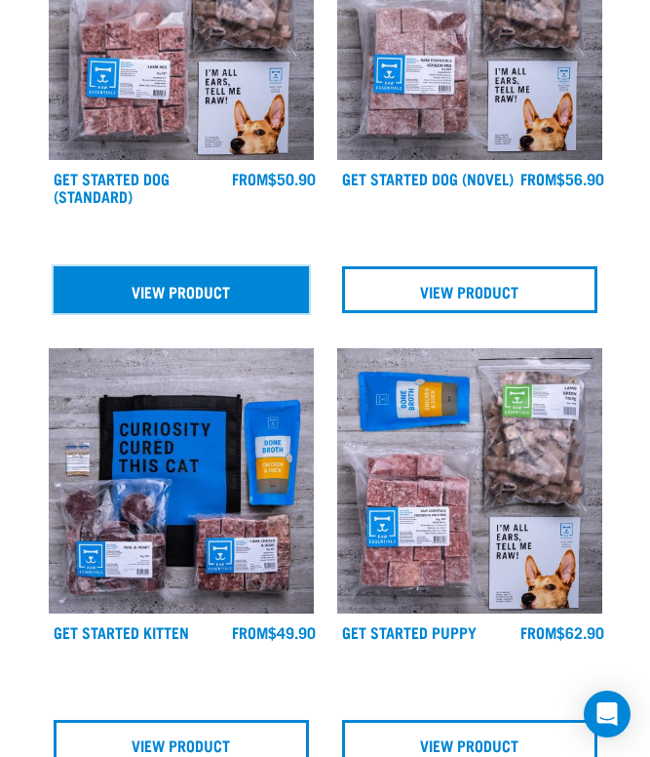
click at [230, 277] on link "View Product" at bounding box center [182, 289] width 256 height 47
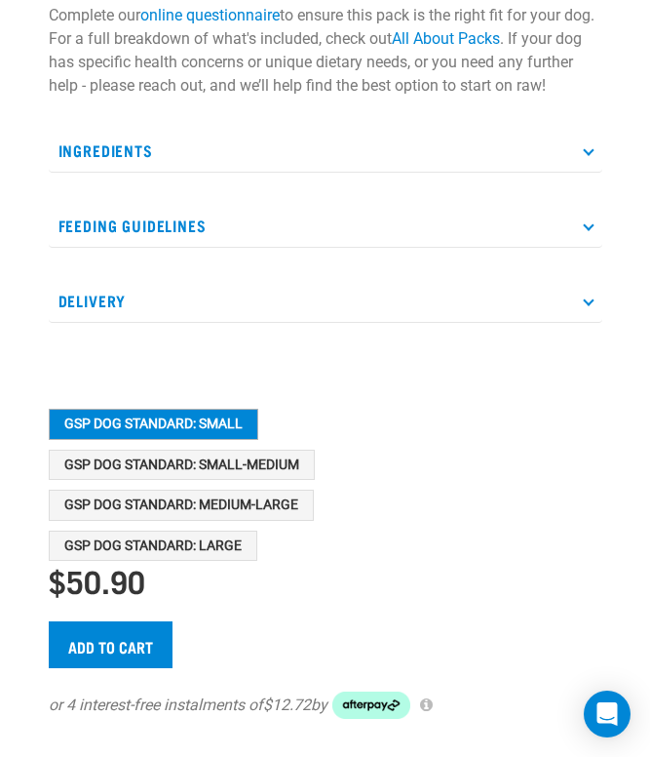
scroll to position [1436, 0]
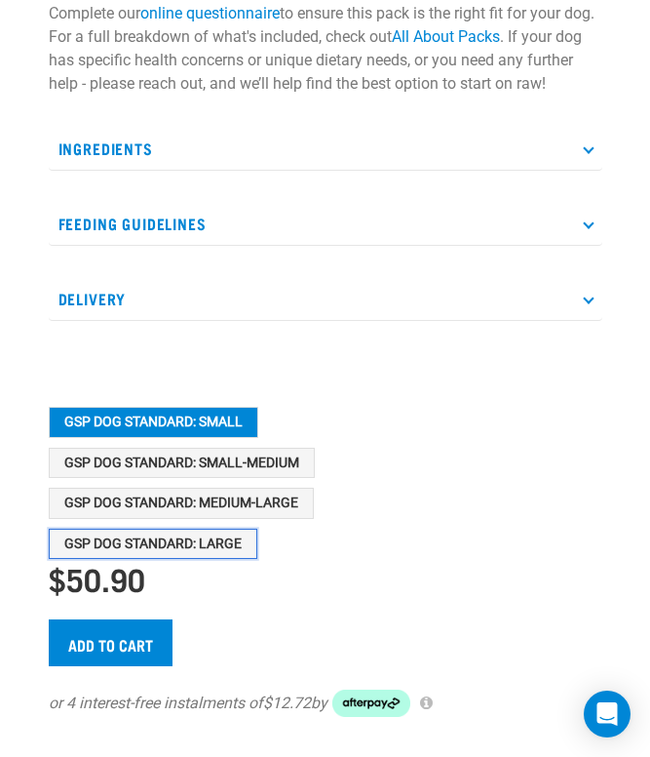
click at [216, 560] on button "GSP Dog Standard: Large" at bounding box center [153, 544] width 209 height 31
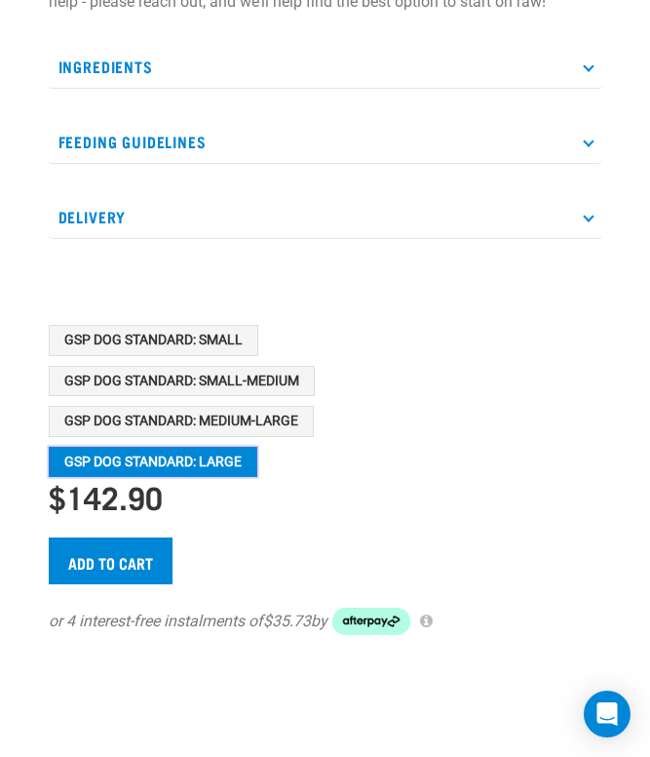
scroll to position [1516, 0]
